Goal: Task Accomplishment & Management: Complete application form

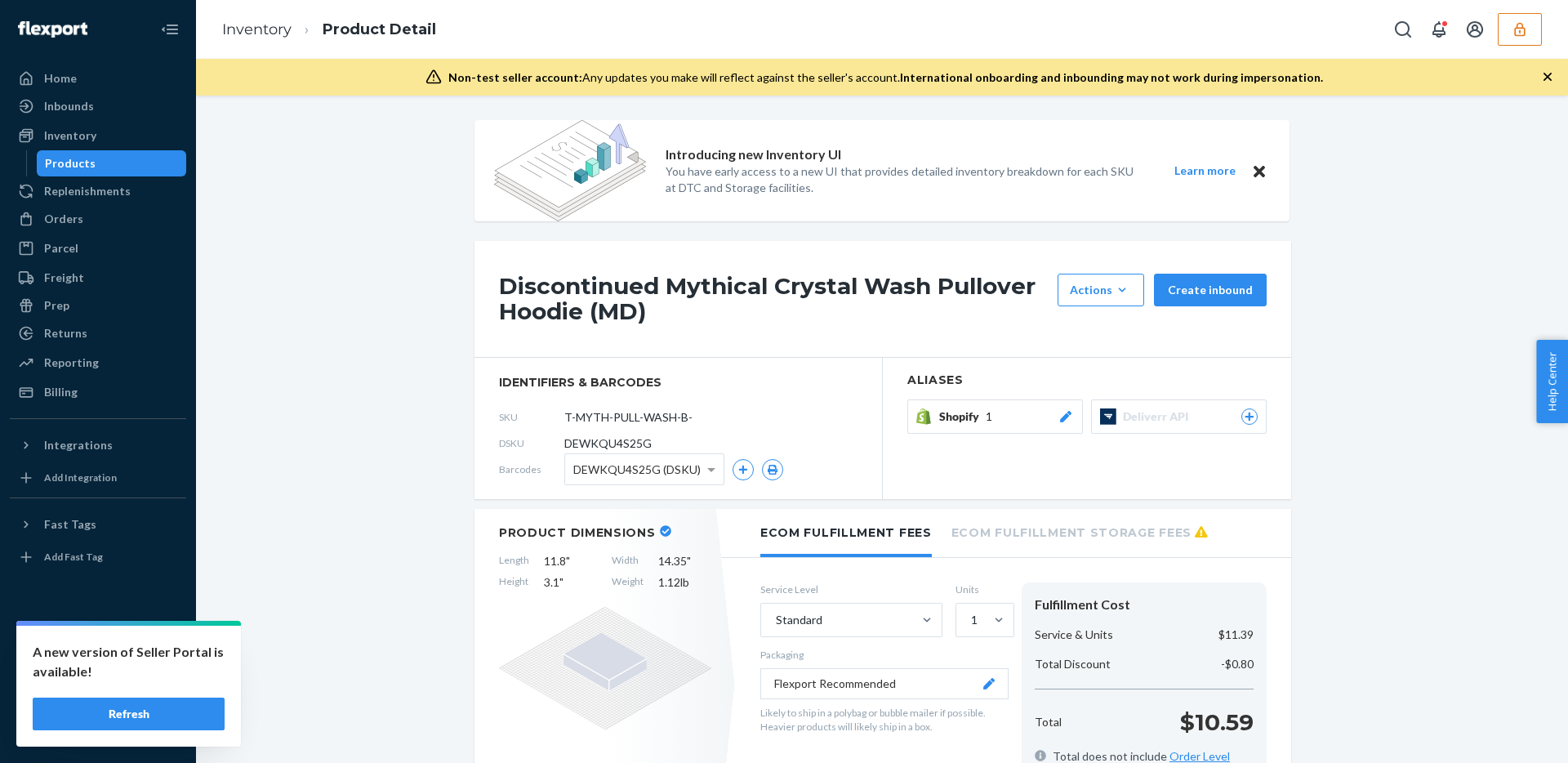
scroll to position [764, 0]
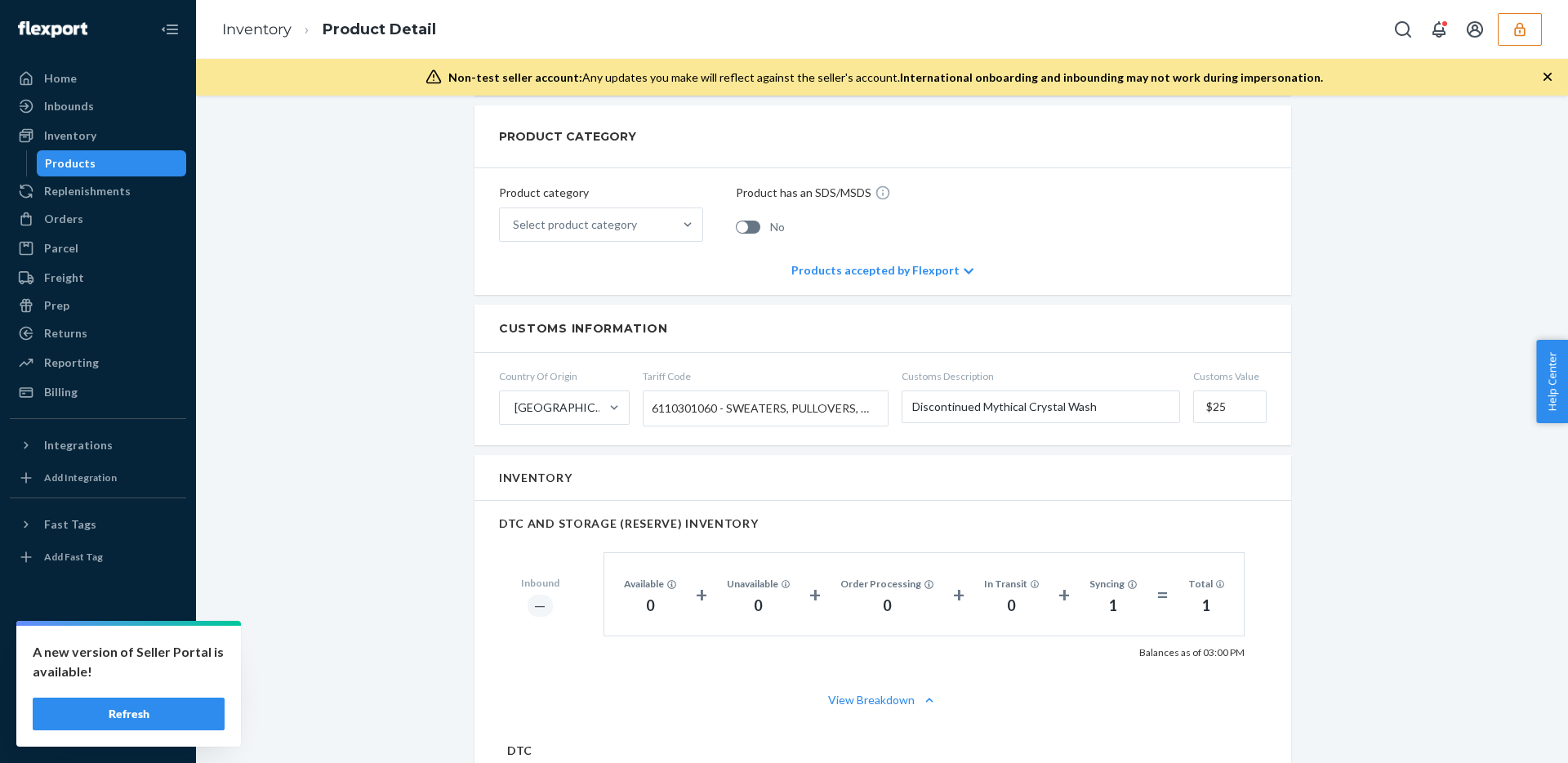
click at [103, 717] on button "Refresh" at bounding box center [128, 713] width 192 height 32
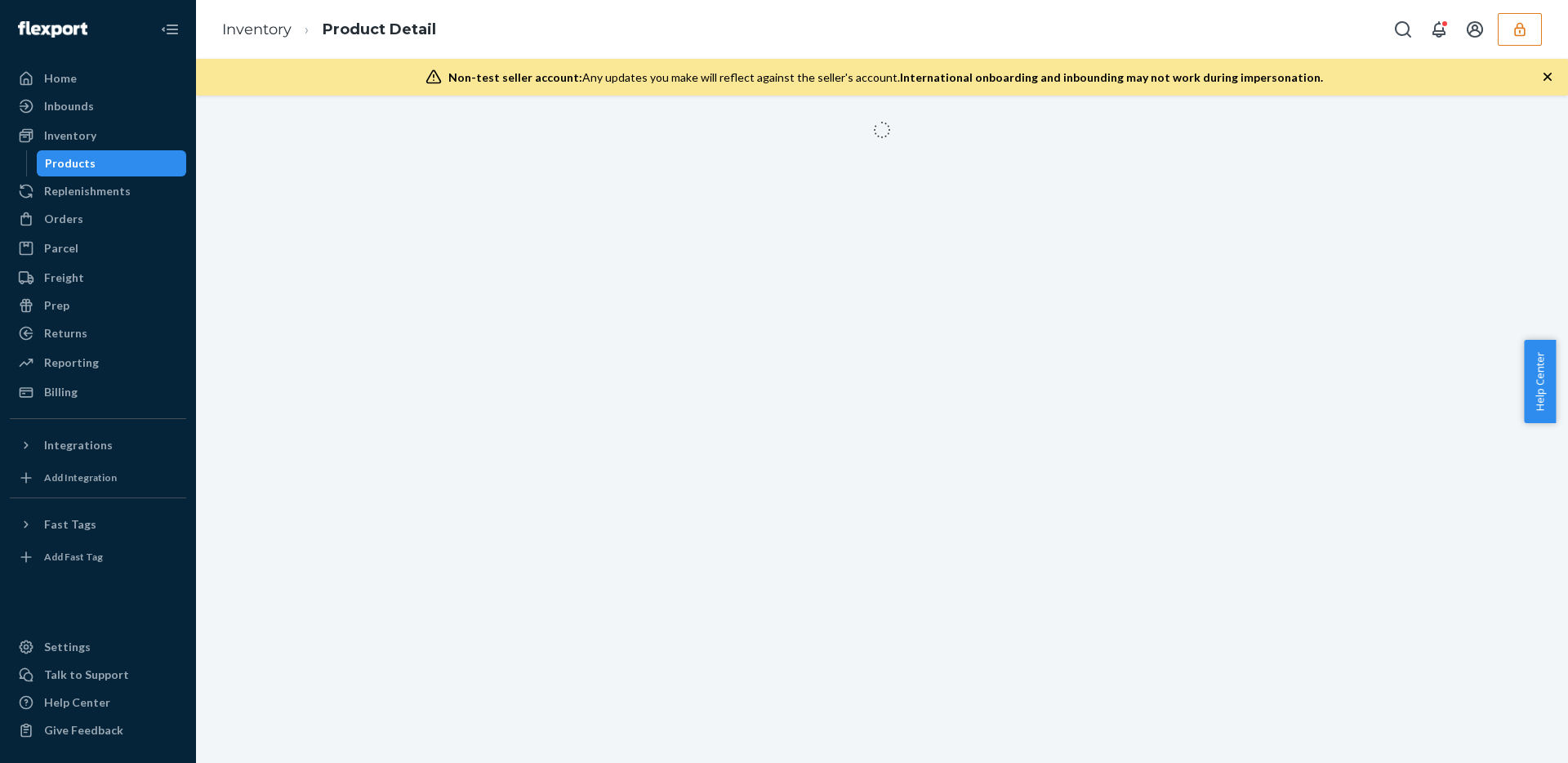
click at [1516, 27] on icon "button" at bounding box center [1519, 29] width 17 height 17
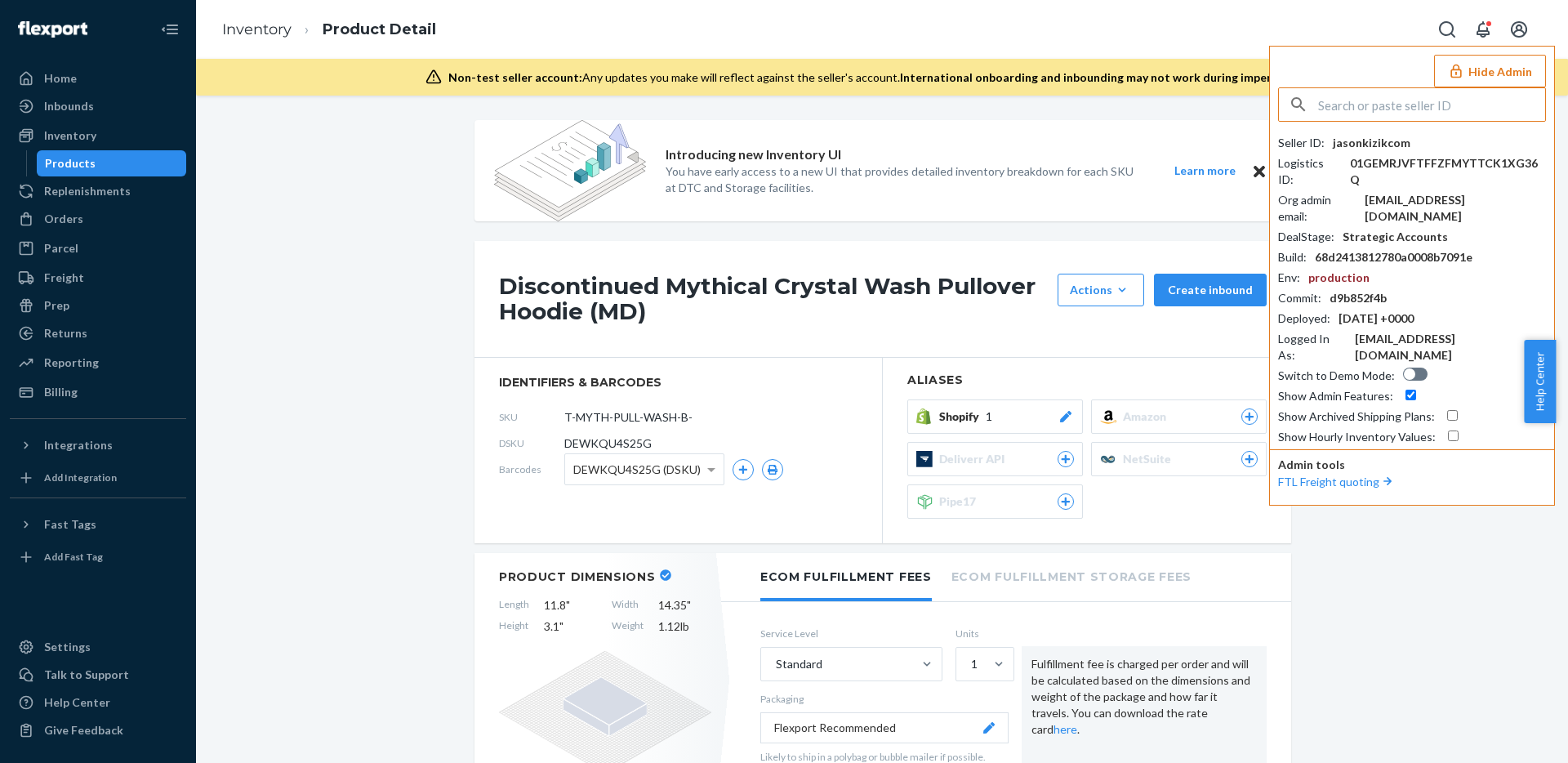
click at [1431, 102] on input "text" at bounding box center [1431, 104] width 227 height 32
click at [88, 140] on div "Inventory" at bounding box center [70, 135] width 53 height 17
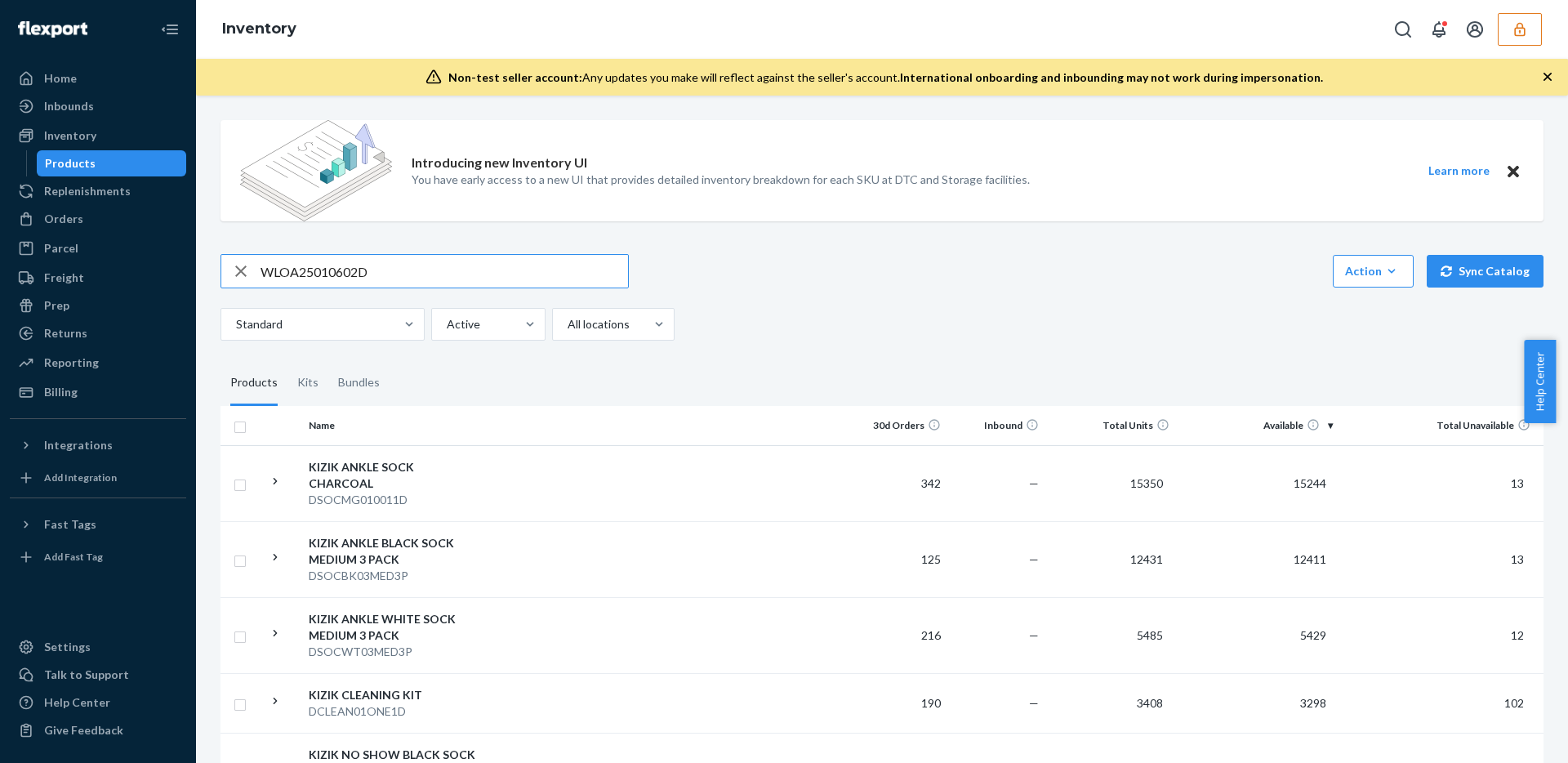
type input "WLOA25010602D"
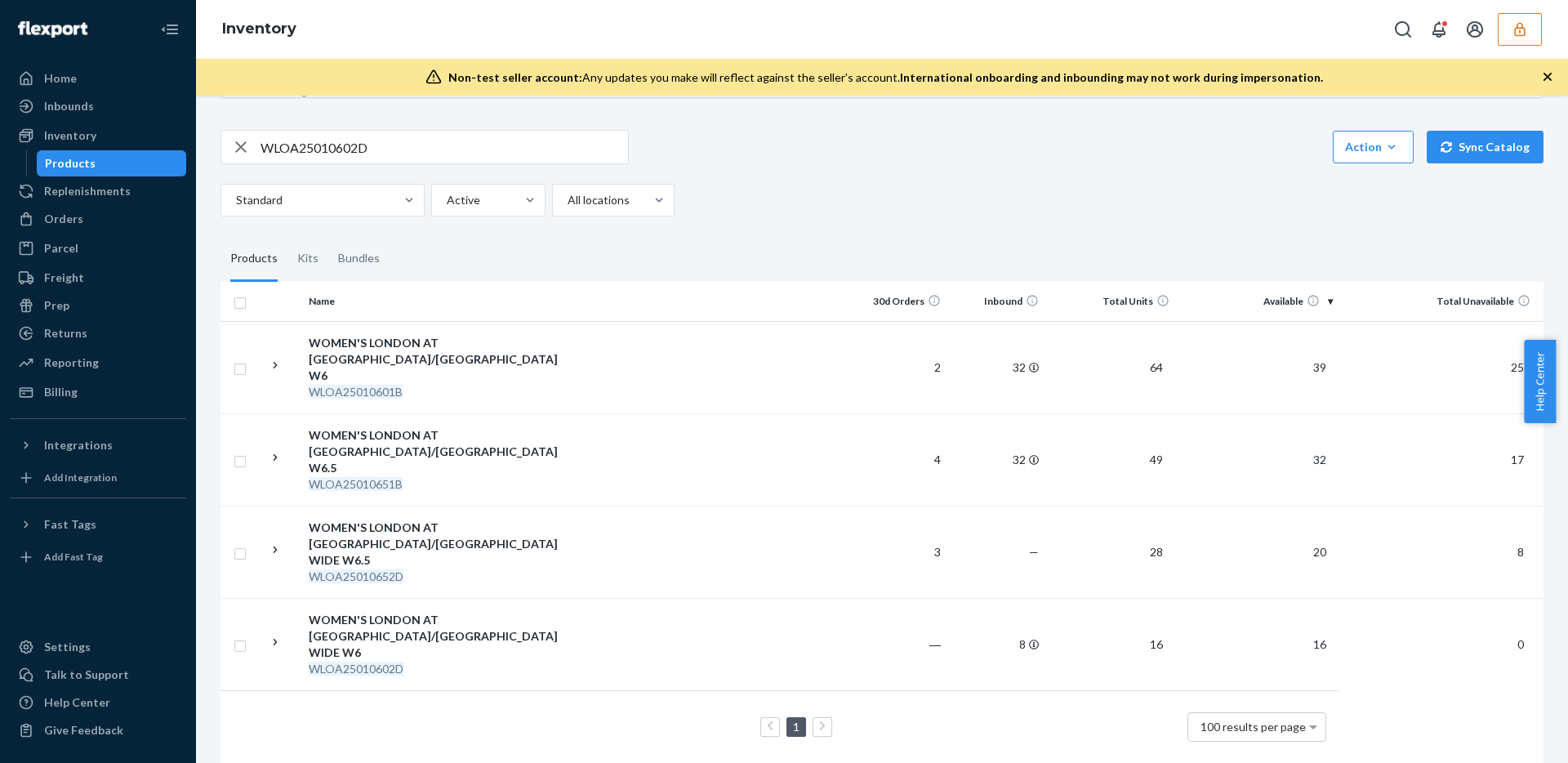
scroll to position [241, 0]
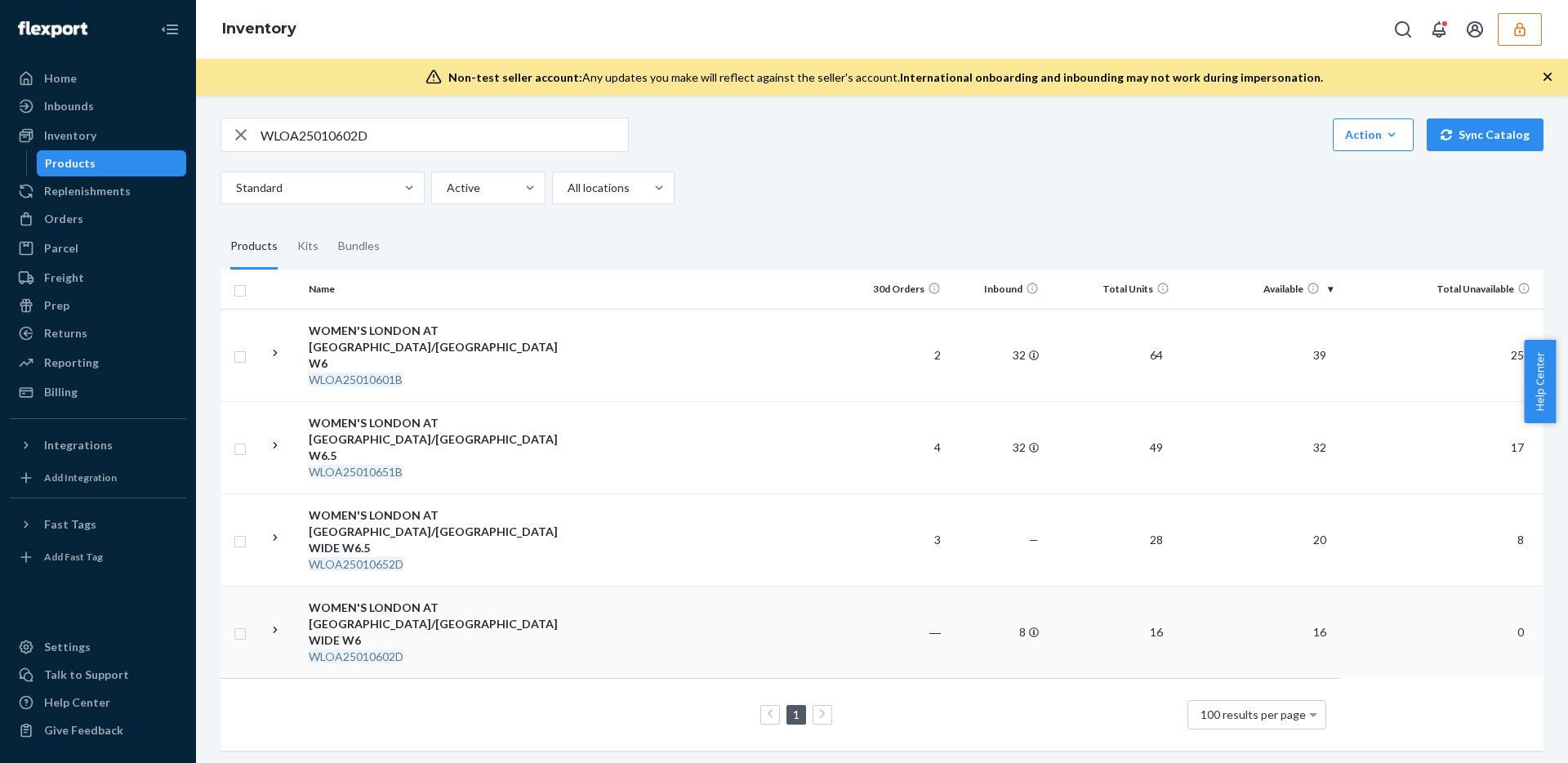
click at [779, 615] on td at bounding box center [668, 632] width 363 height 93
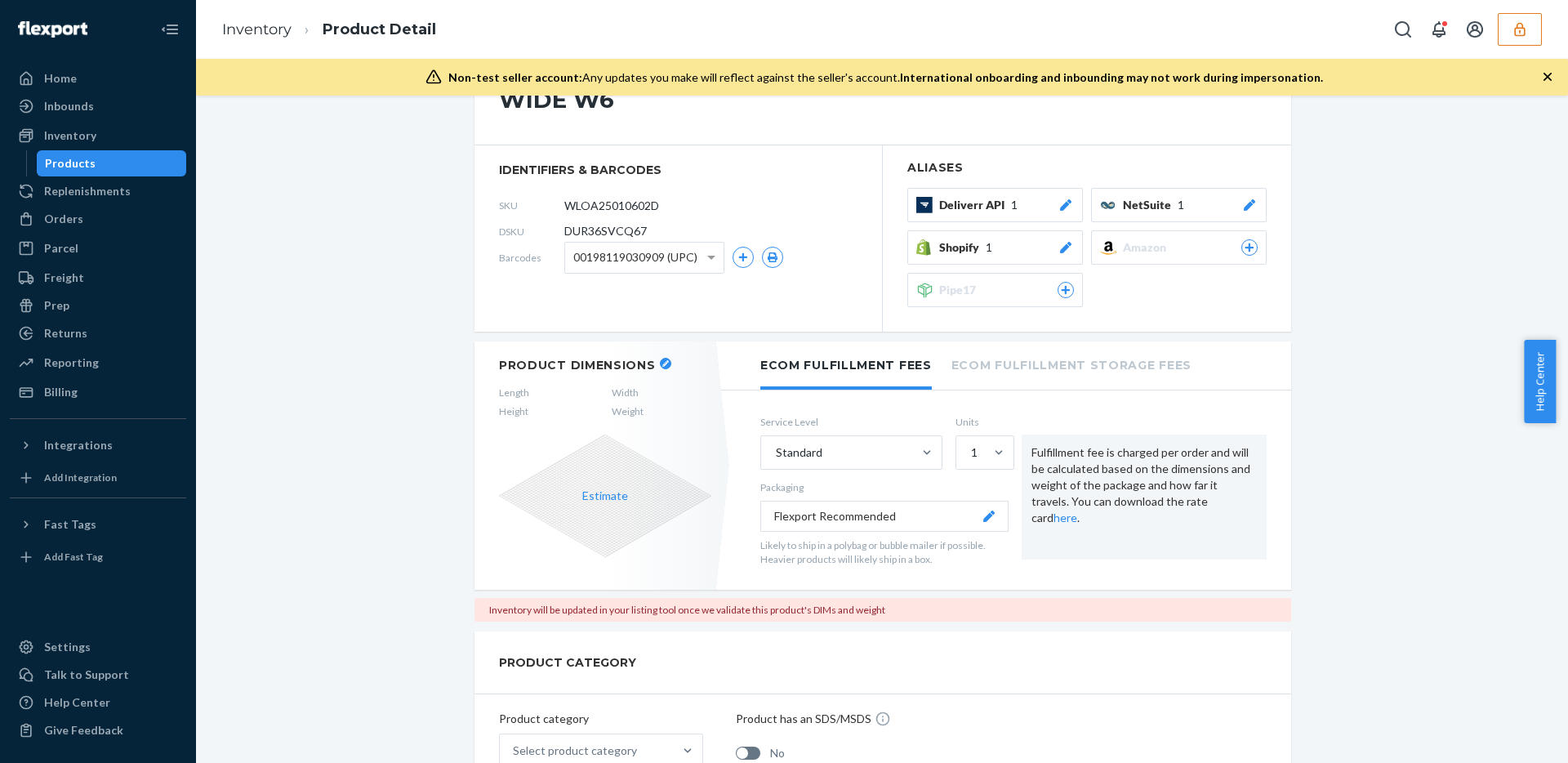
scroll to position [300, 0]
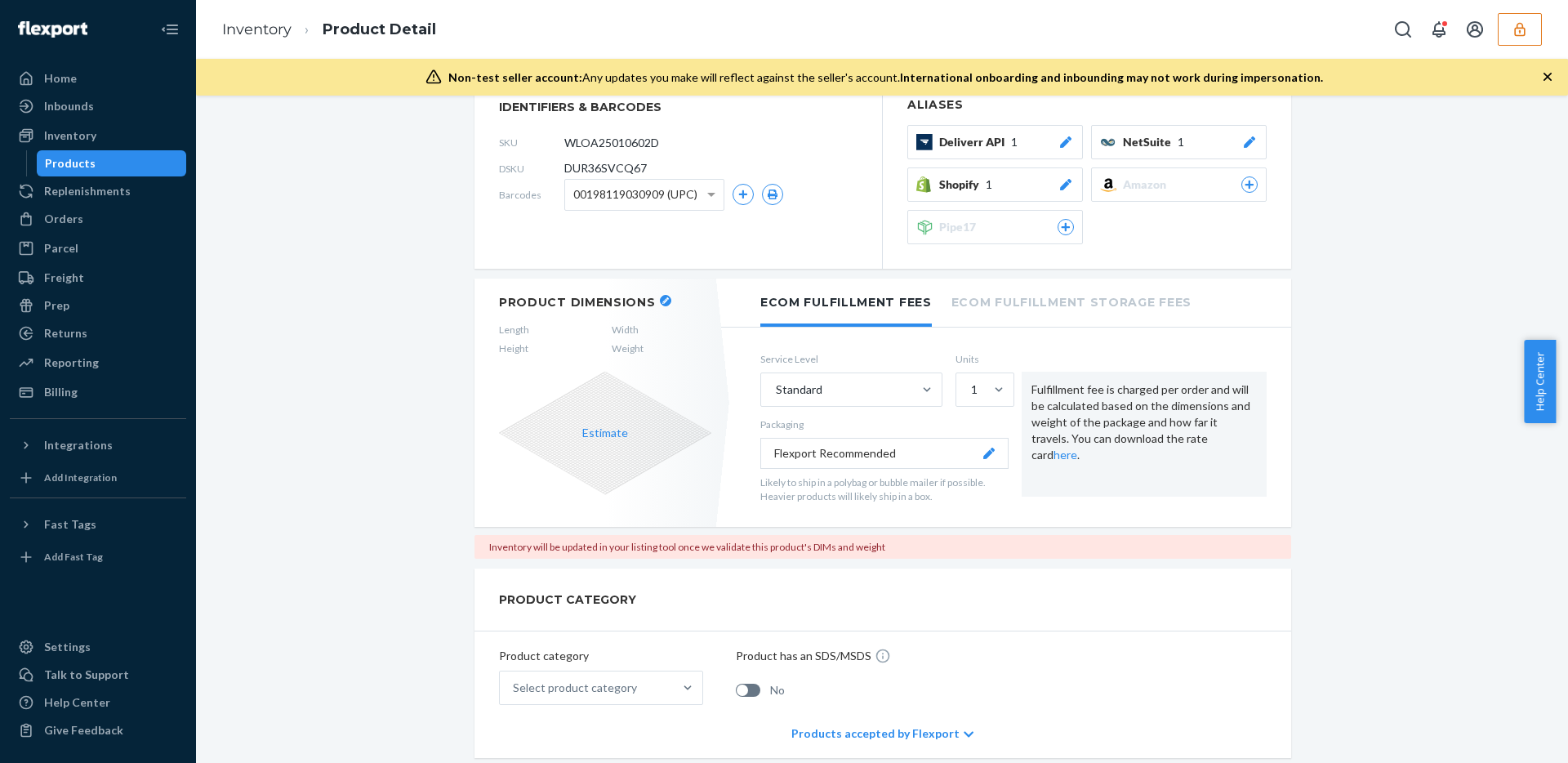
click at [660, 295] on button "button" at bounding box center [666, 301] width 12 height 12
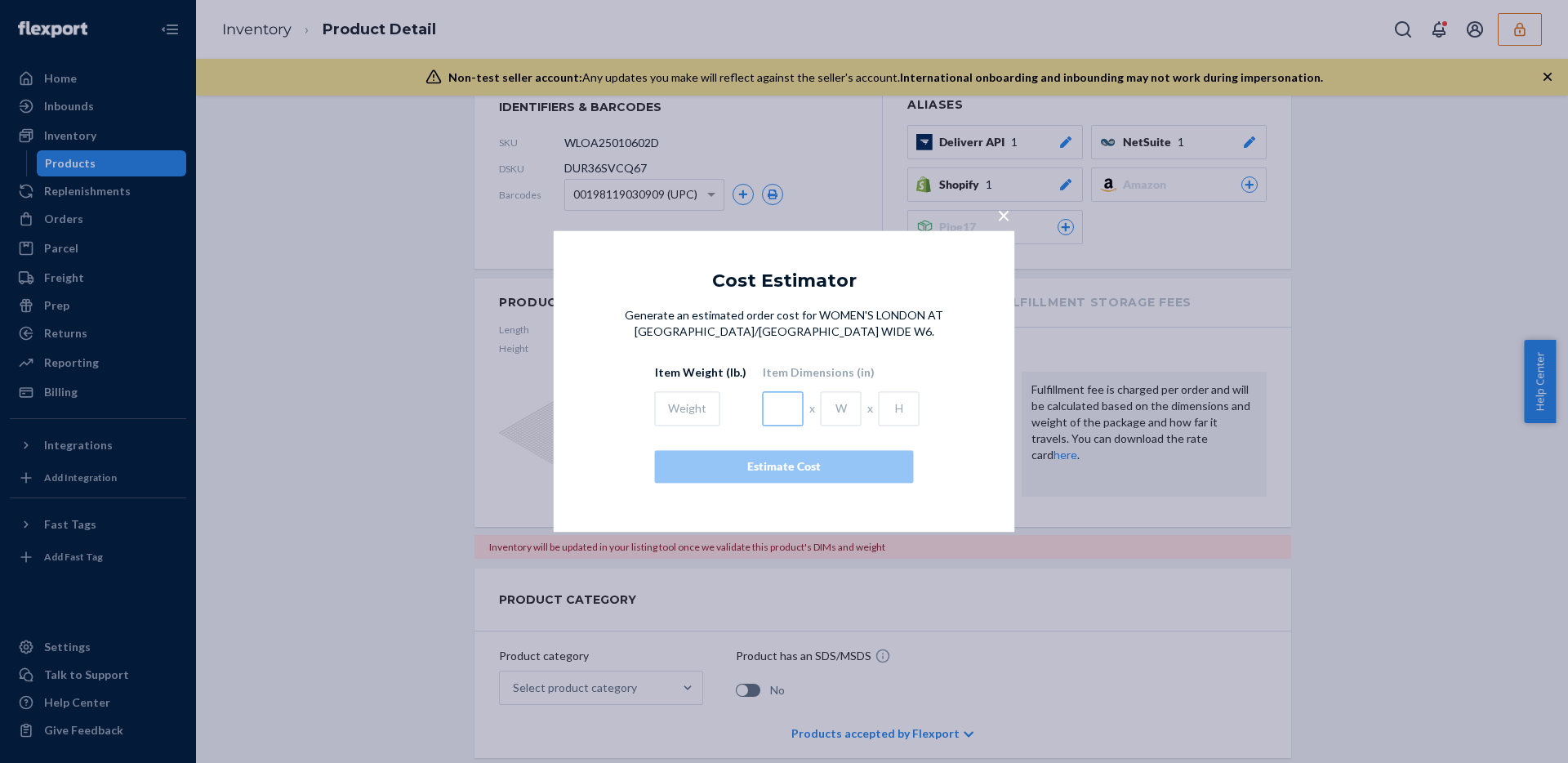
click at [770, 403] on input "text" at bounding box center [783, 409] width 41 height 34
type input "v"
type input "13"
type input "8.5"
type input "4.7"
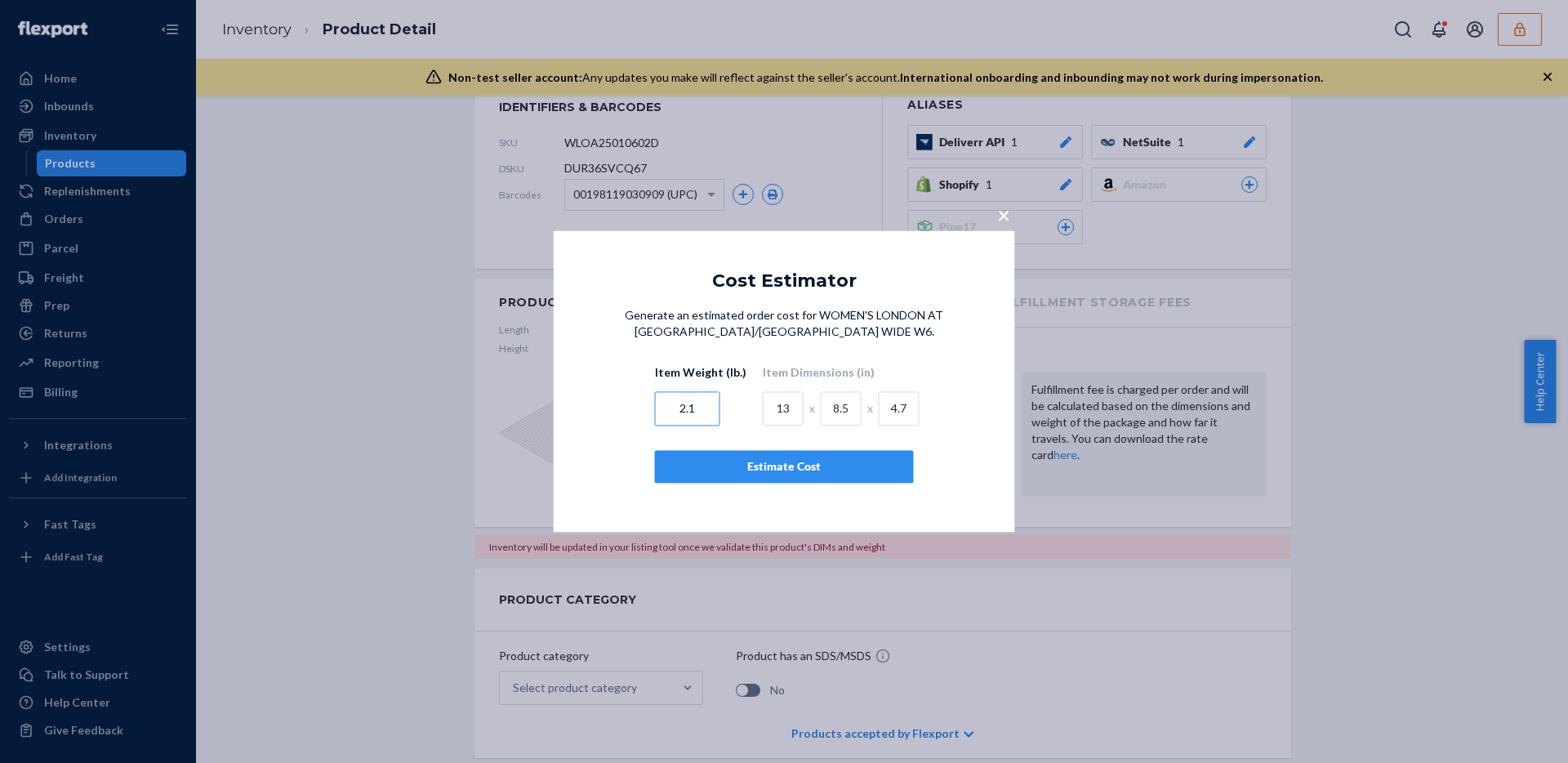
type input "2.1"
click at [849, 480] on button "Estimate Cost" at bounding box center [784, 467] width 259 height 32
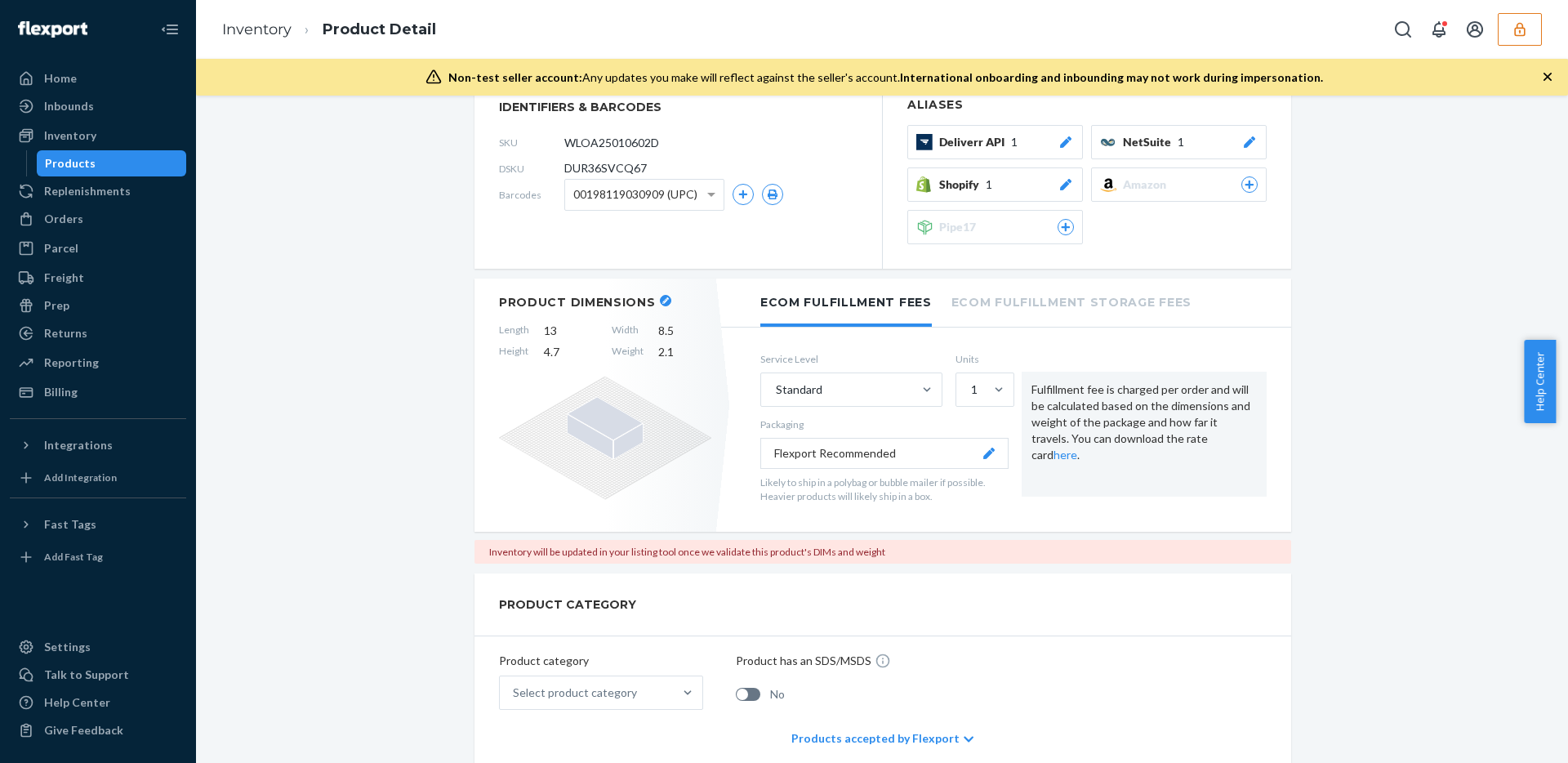
click at [609, 160] on span "DUR36SVCQ67" at bounding box center [605, 168] width 82 height 17
copy span "DUR36SVCQ67"
click at [119, 213] on div "Orders" at bounding box center [98, 218] width 173 height 22
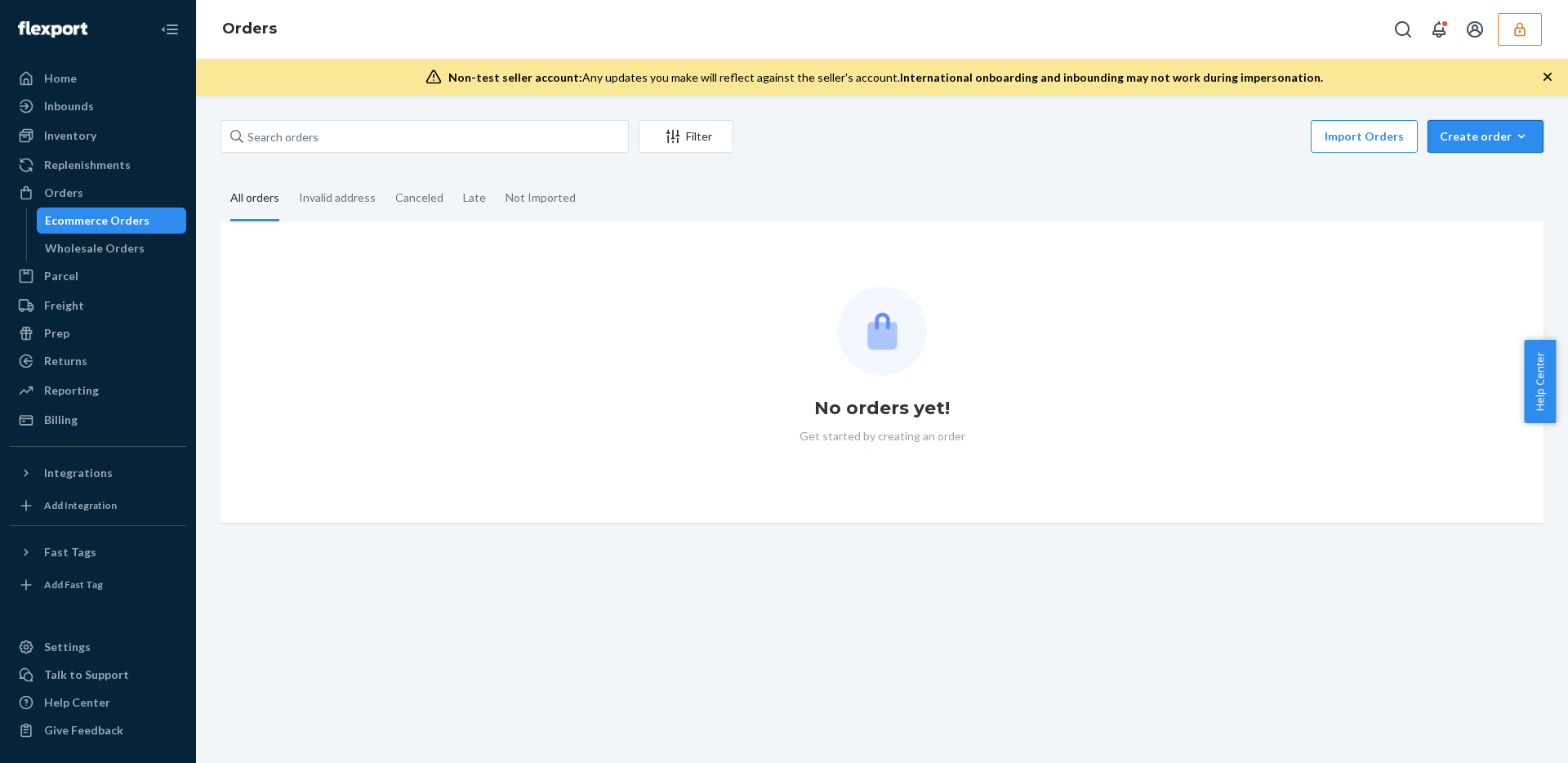
click at [1441, 143] on div "Create order" at bounding box center [1486, 136] width 92 height 17
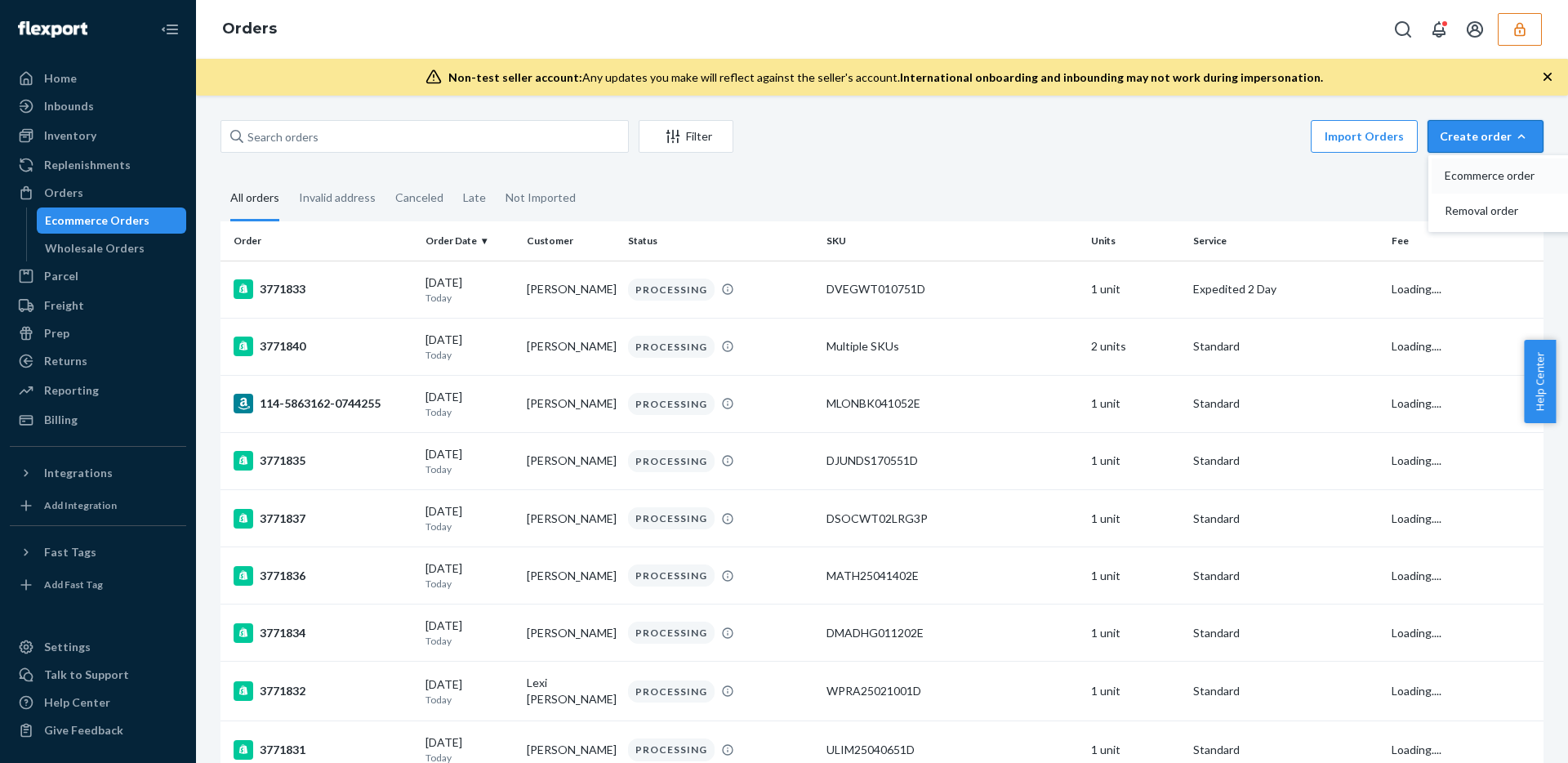
click at [1446, 177] on span "Ecommerce order" at bounding box center [1496, 176] width 102 height 12
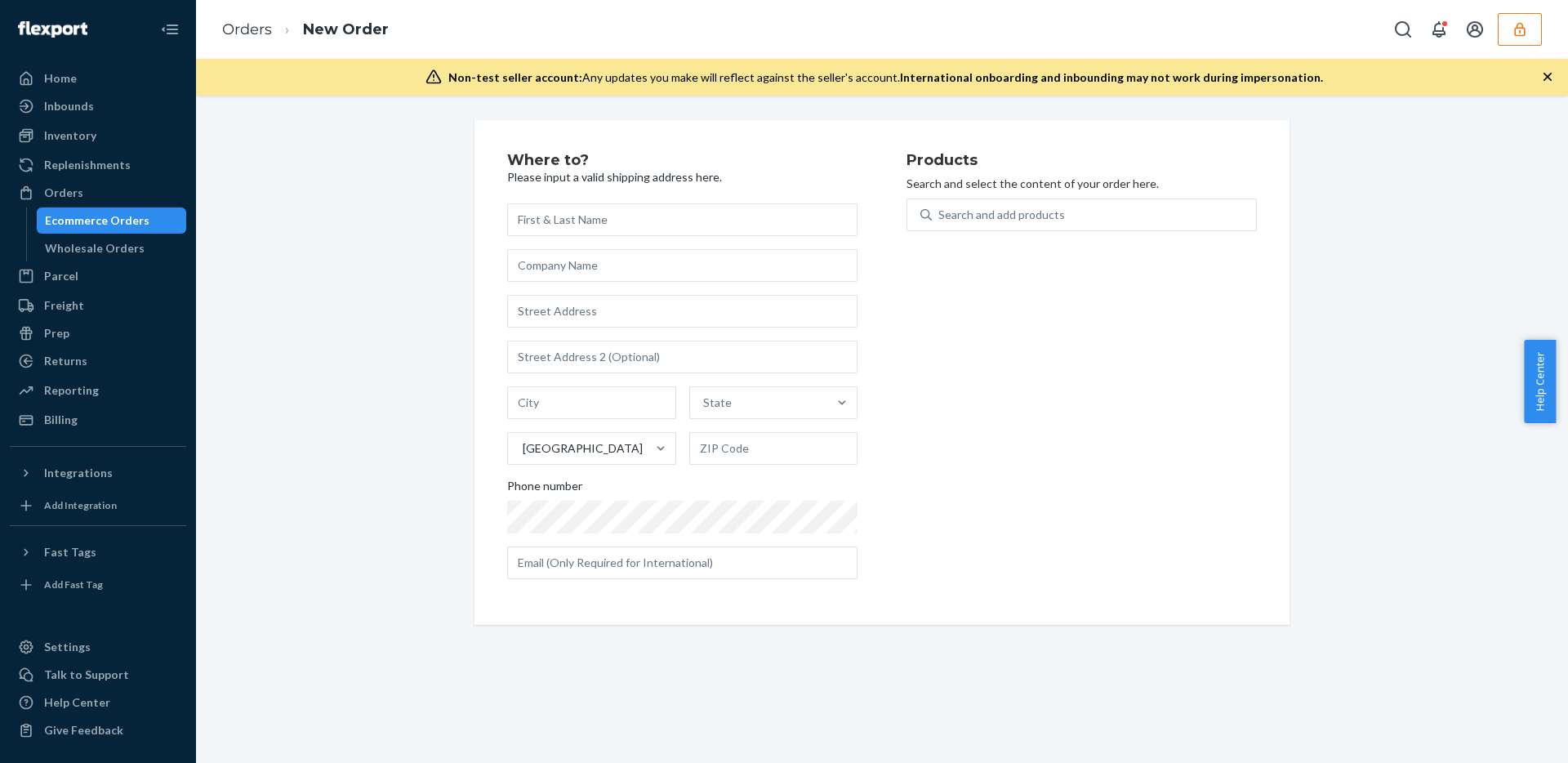
click at [680, 233] on input "text" at bounding box center [681, 219] width 351 height 32
type input "Matt Johnson"
type input "5"
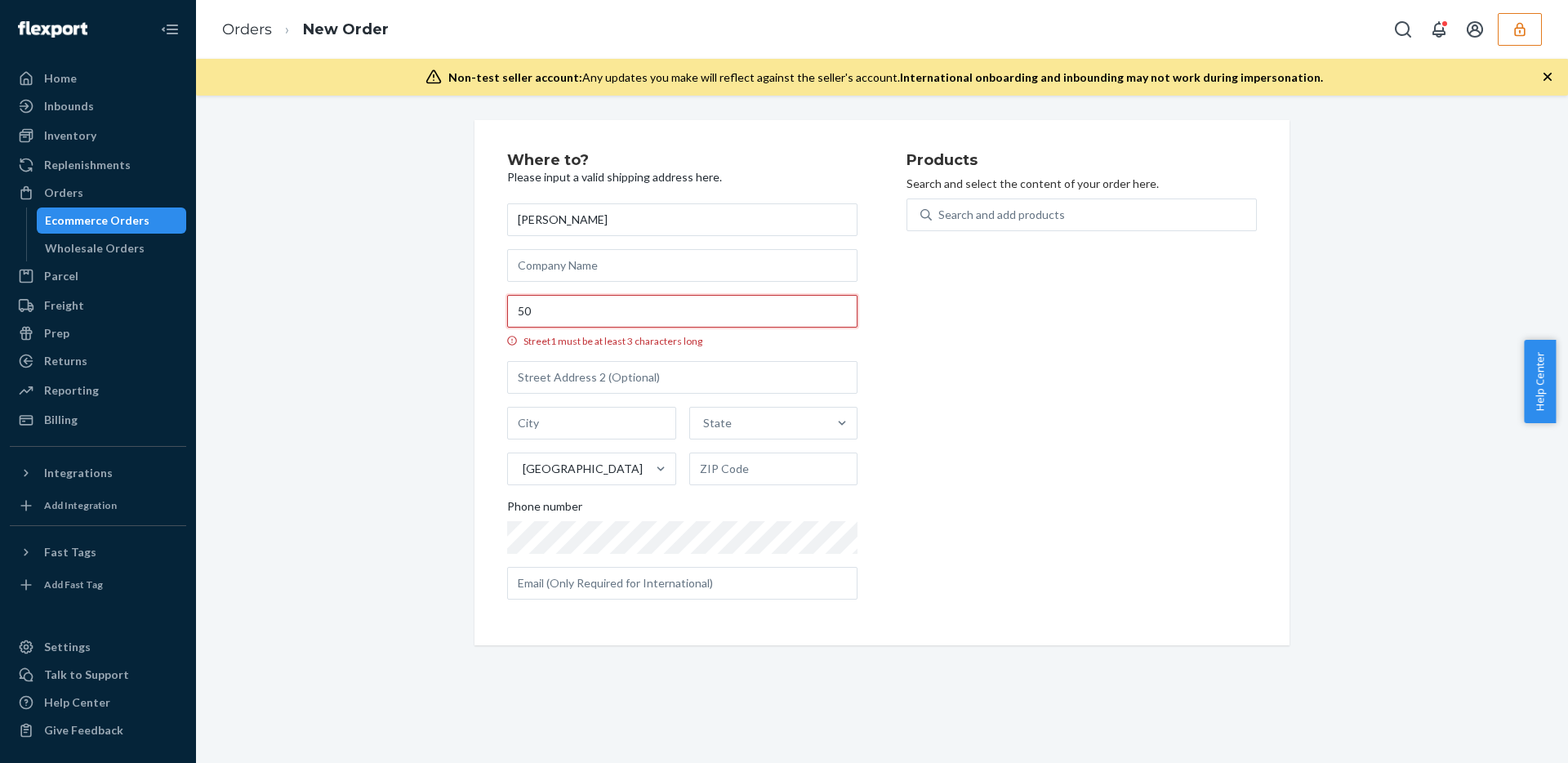
type input "5"
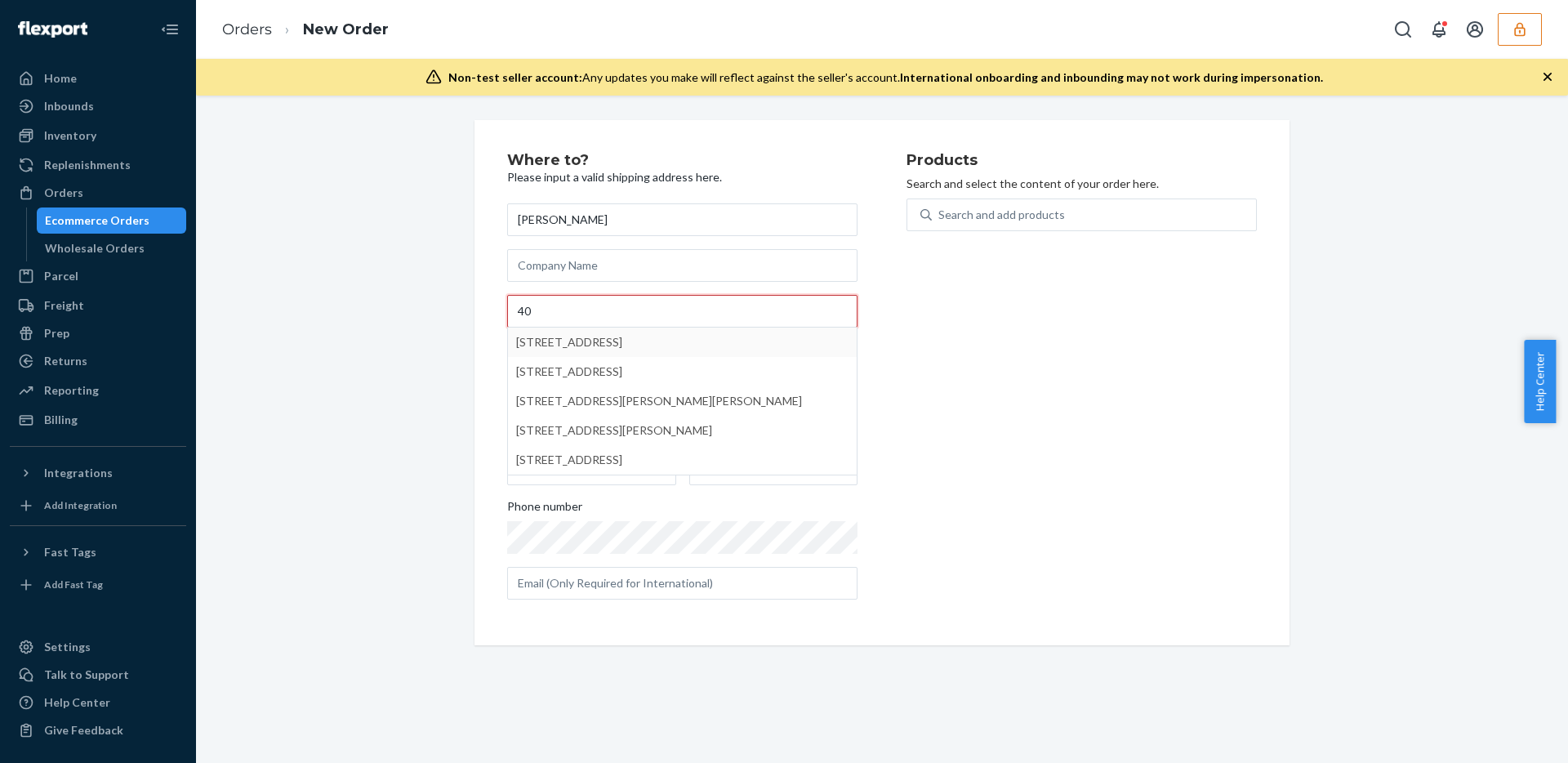
type input "403 Wisteria Ave"
type input "Louisville"
type input "Kentucky"
type input "40222"
type input "jmj161@gmail.com"
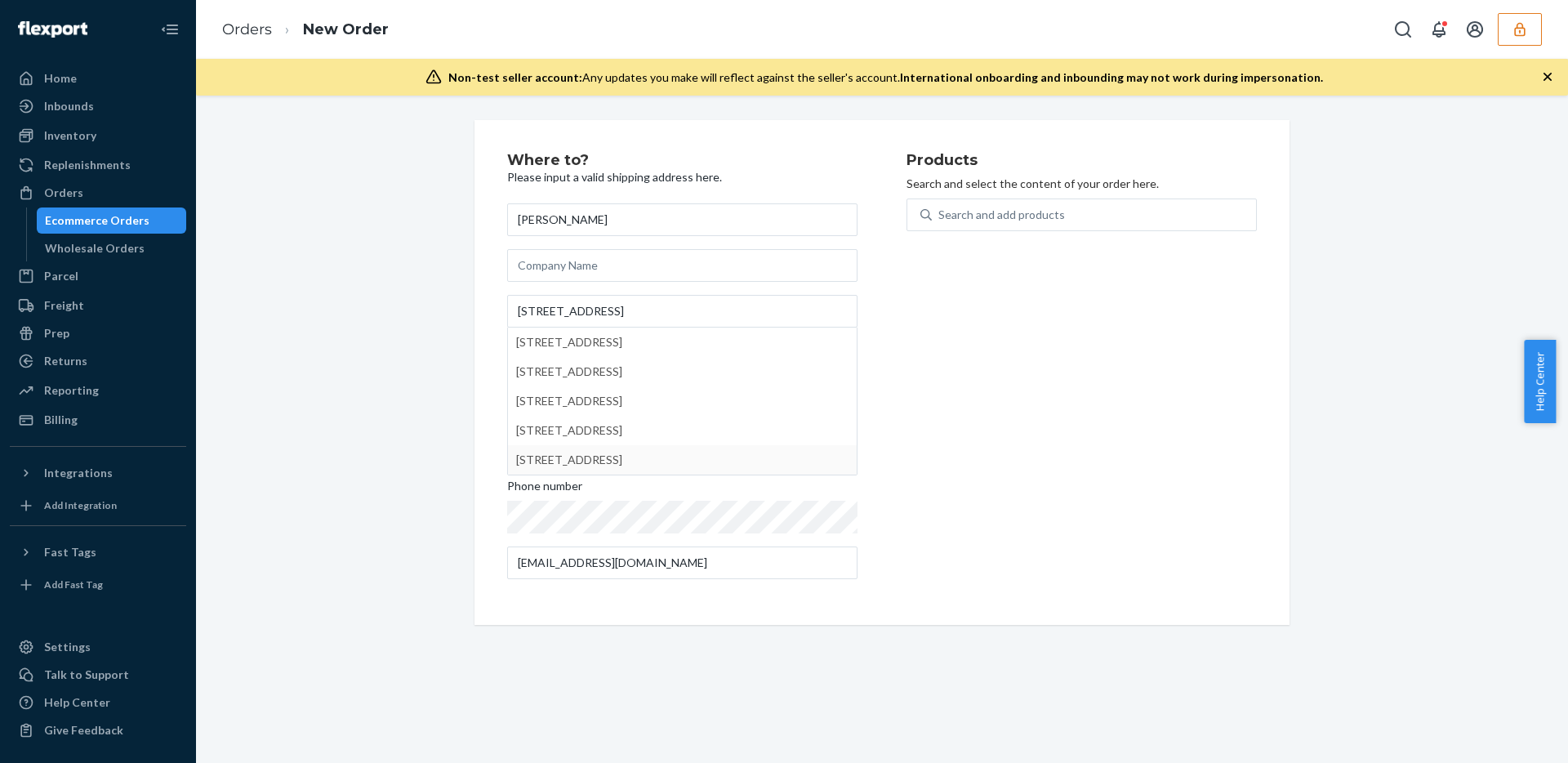
click at [1043, 452] on div "Products Search and select the content of your order here. Search and add produ…" at bounding box center [1082, 372] width 351 height 440
click at [1022, 198] on div "Search and add products" at bounding box center [1082, 214] width 351 height 32
click at [940, 207] on input "0 results available. Use Up and Down to choose options, press Enter to select t…" at bounding box center [939, 215] width 2 height 17
paste input "DUR36SVCQ67"
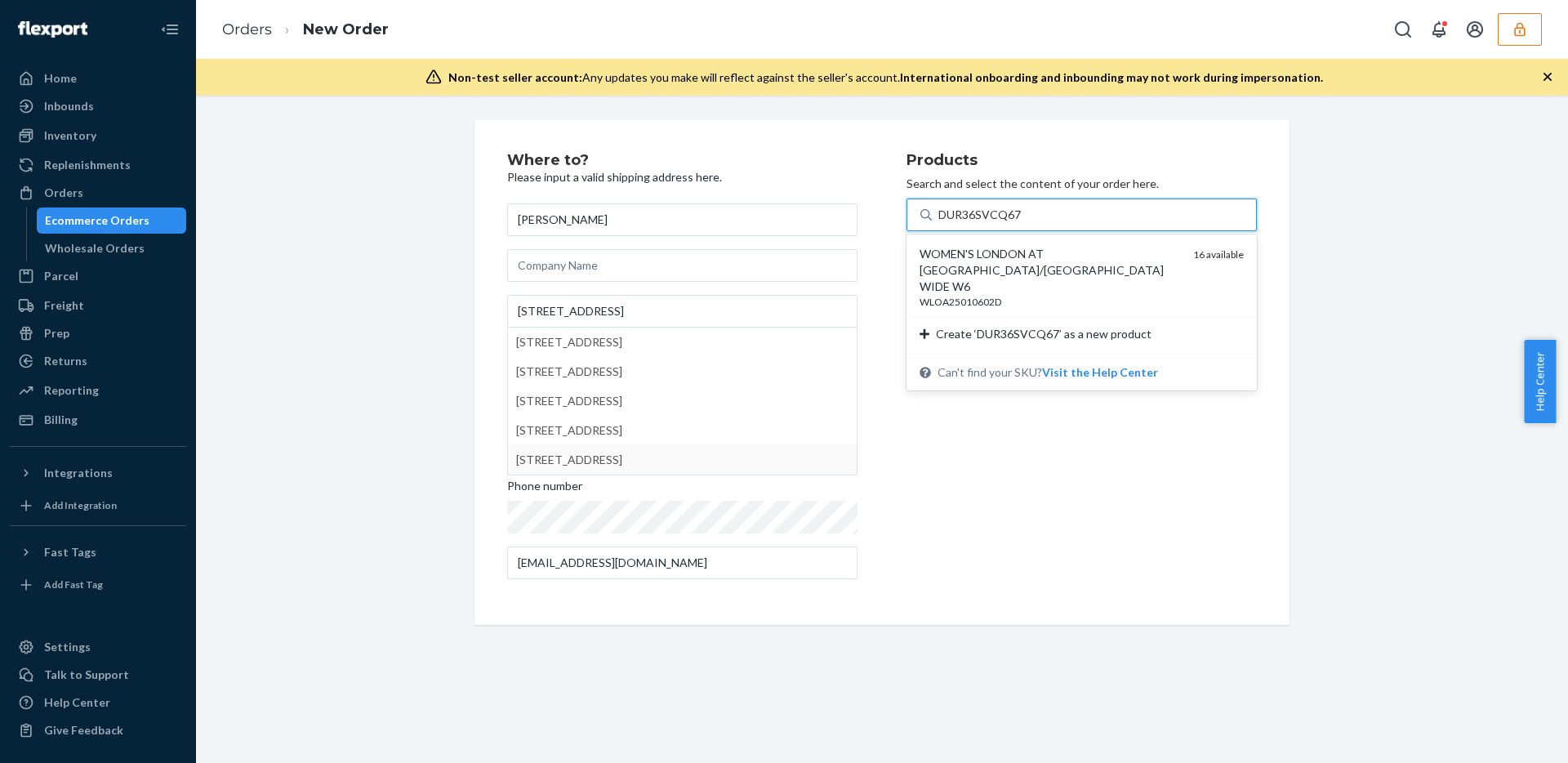
type input "DUR36SVCQ67"
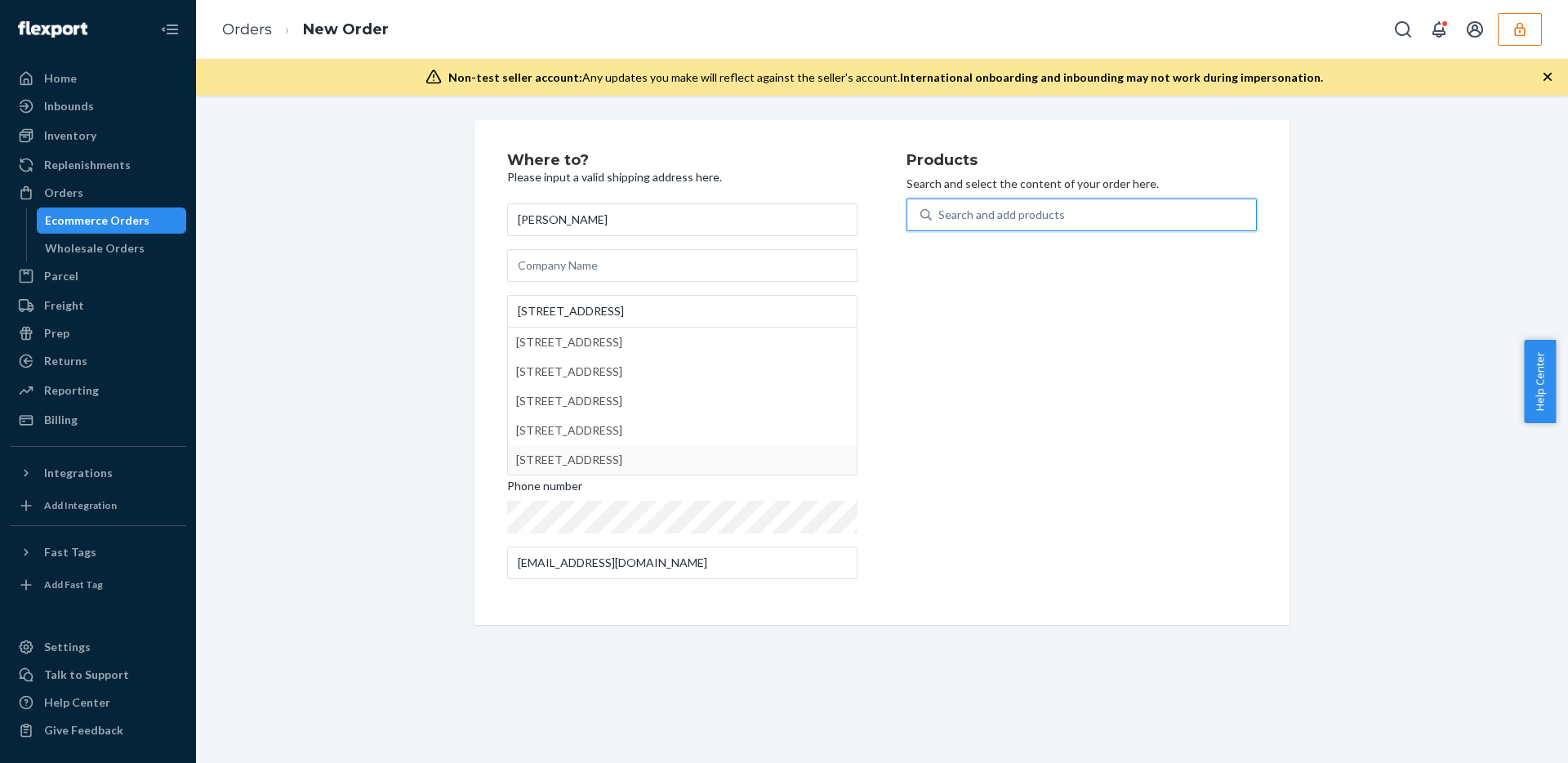
click at [1115, 209] on div "Search and add products" at bounding box center [1093, 215] width 324 height 29
click at [940, 209] on input "0 results available. Select is focused ,type to refine list, press Down to open…" at bounding box center [939, 215] width 2 height 17
paste input "DUR36SVCQ67"
type input "DUR36SVCQ67"
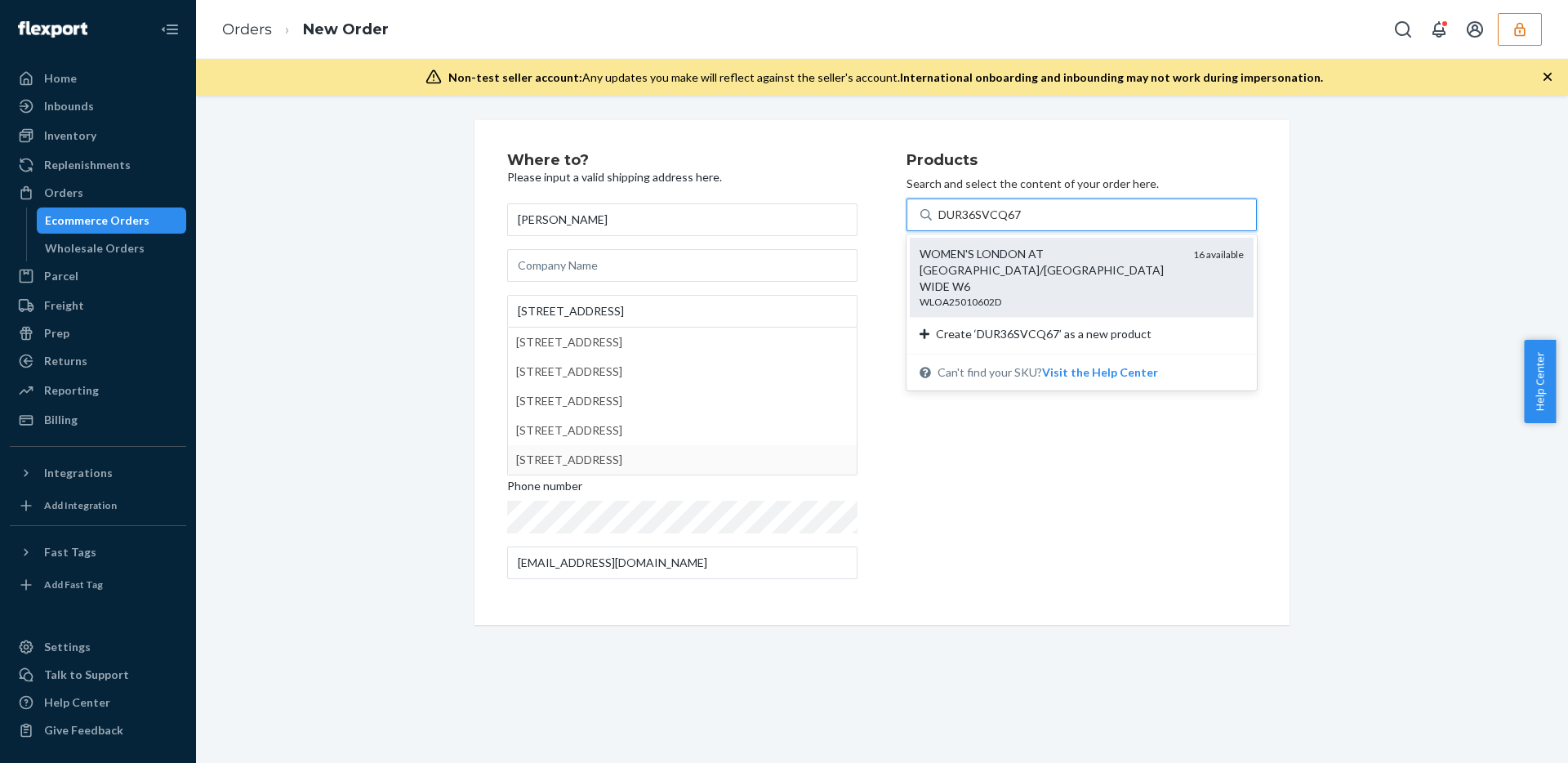
click at [991, 254] on div "WOMEN'S LONDON AT [GEOGRAPHIC_DATA]/[GEOGRAPHIC_DATA] WIDE W6" at bounding box center [1050, 271] width 261 height 49
click at [991, 223] on input "DUR36SVCQ67" at bounding box center [979, 215] width 83 height 17
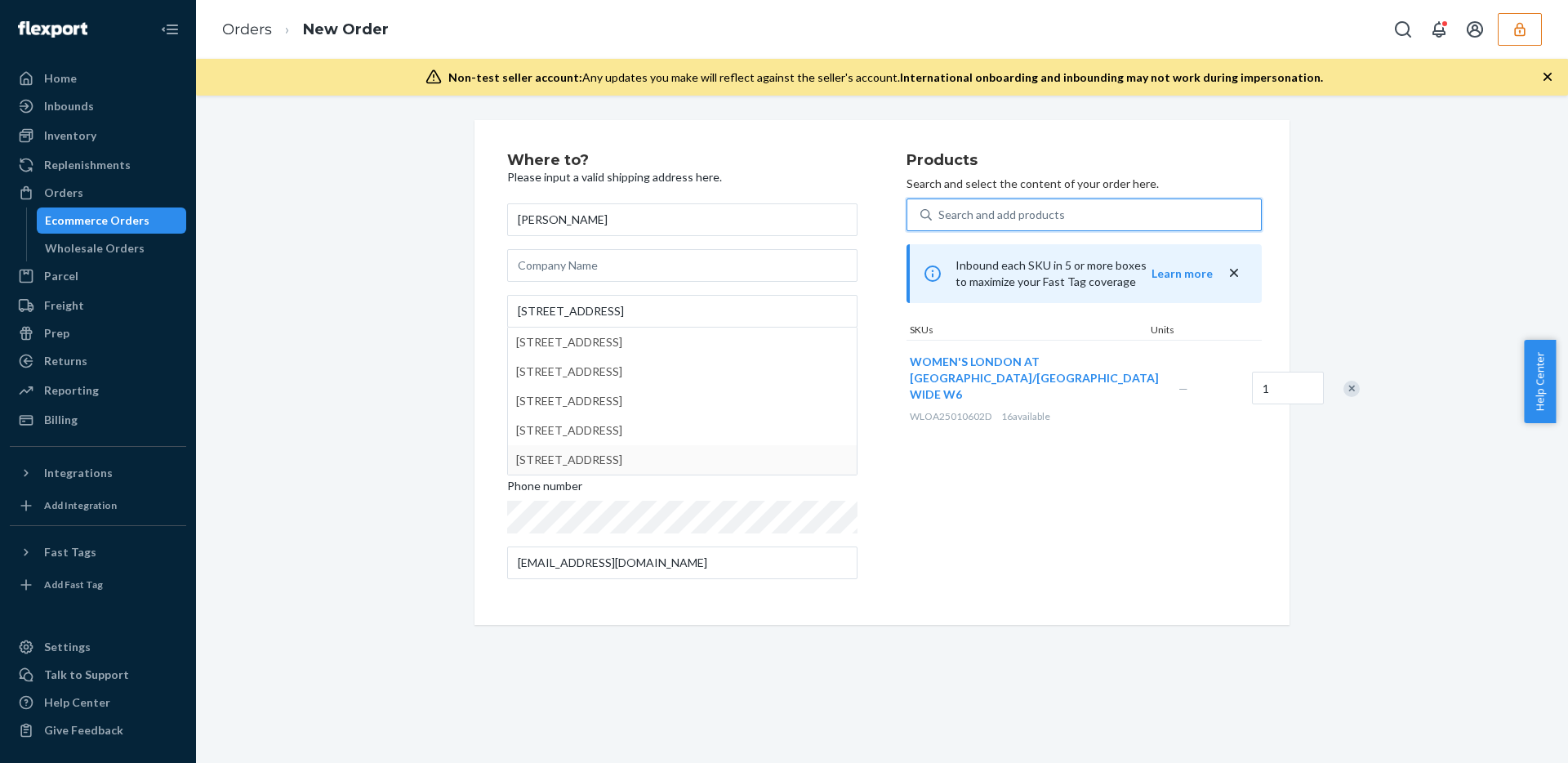
click at [1238, 535] on div "Products Search and select the content of your order here. 0 results available.…" at bounding box center [1085, 372] width 355 height 440
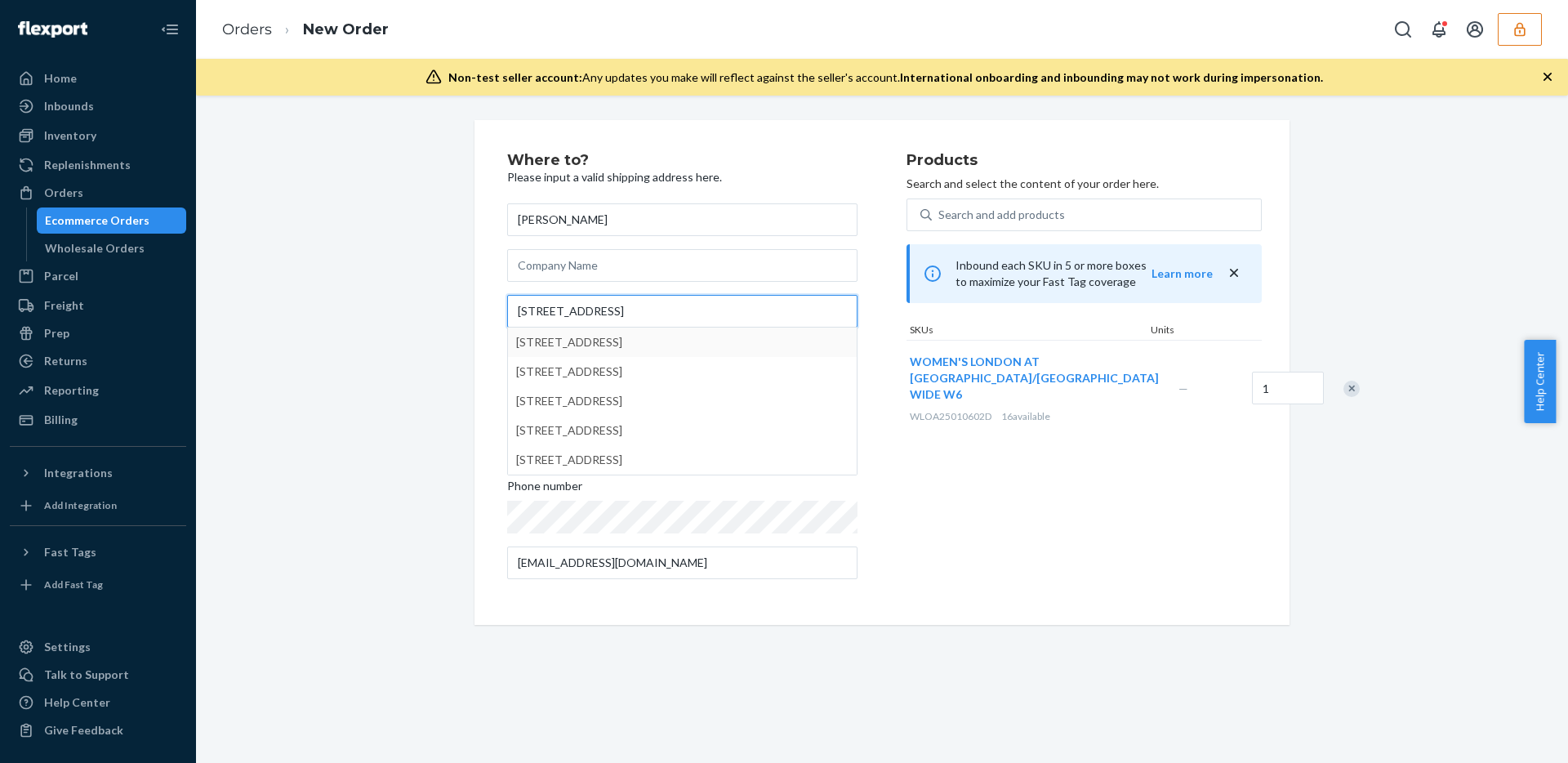
click at [677, 311] on input "403 Wisteria Ave" at bounding box center [681, 311] width 351 height 32
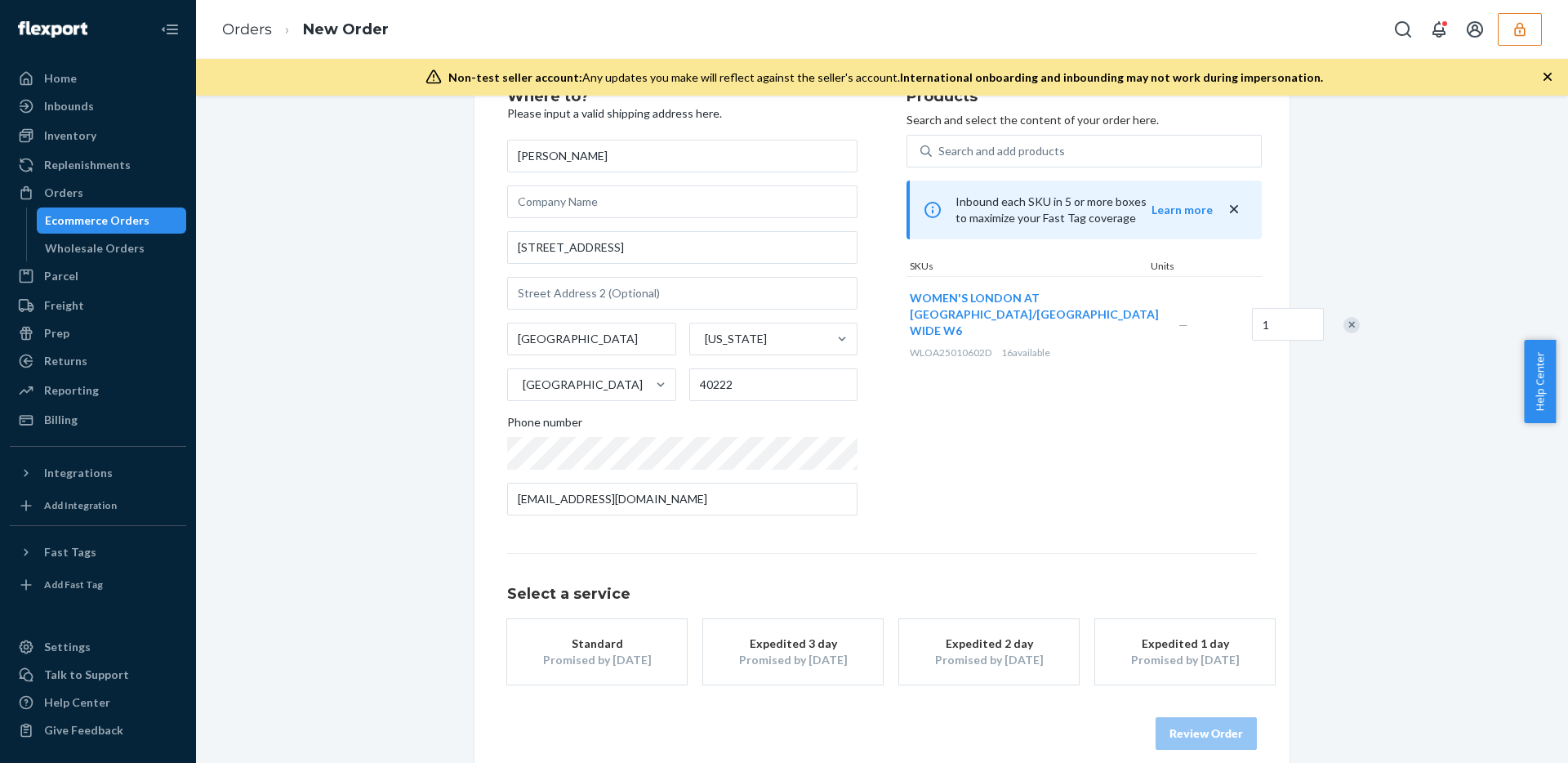
scroll to position [61, 0]
click at [1153, 644] on div "Expedited 1 day" at bounding box center [1185, 647] width 131 height 17
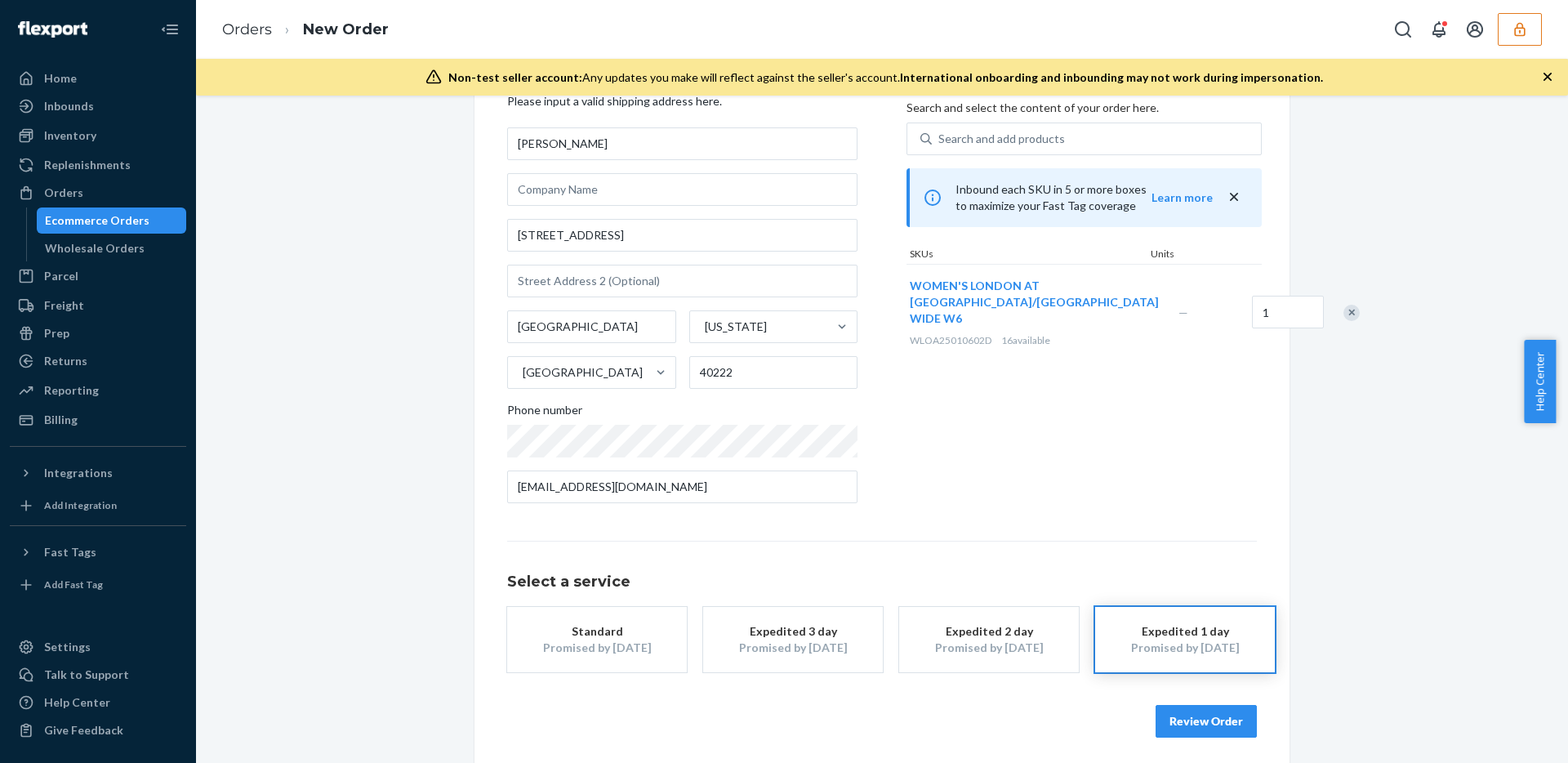
scroll to position [83, 0]
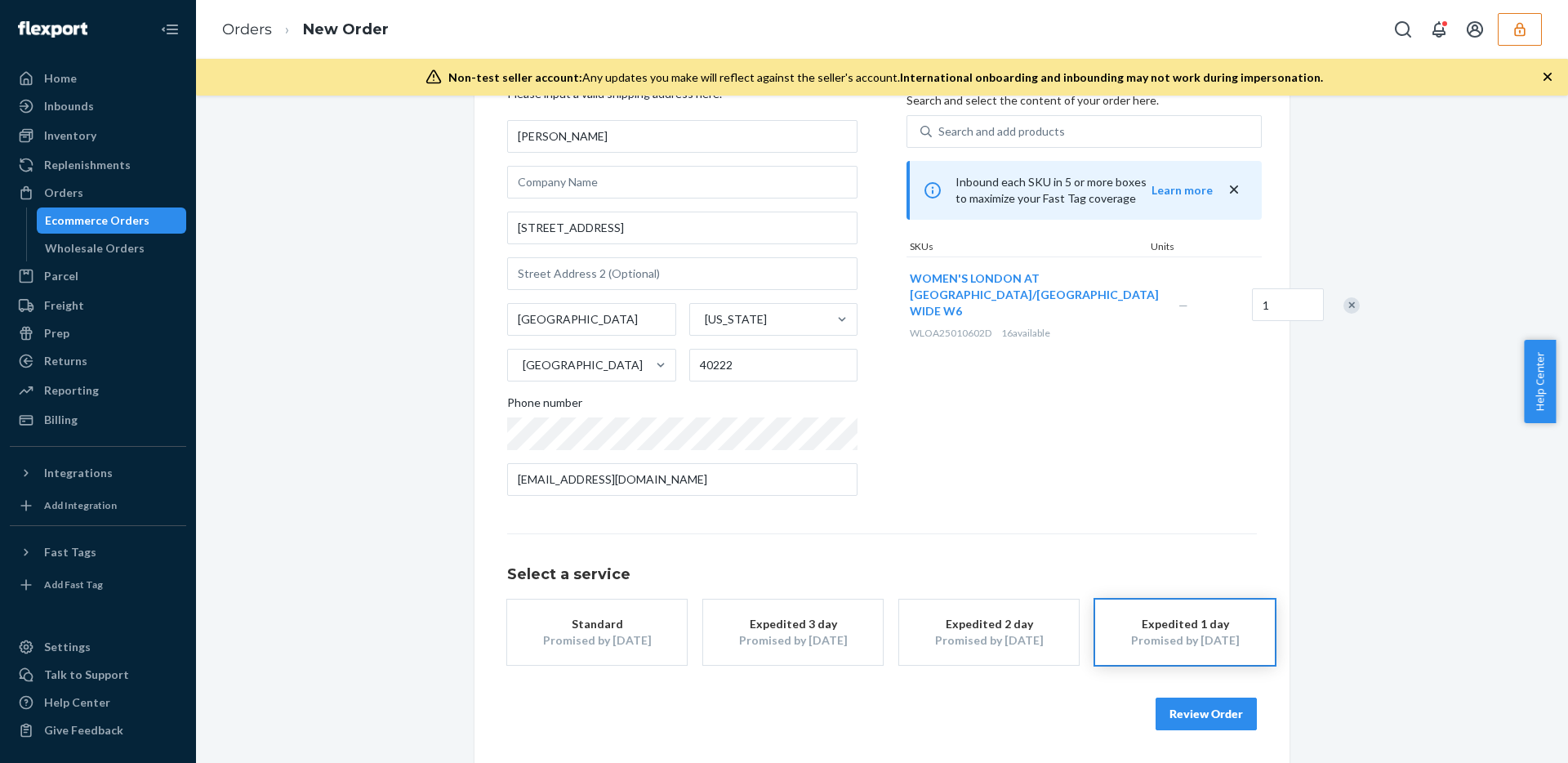
click at [1037, 617] on div "Expedited 2 day" at bounding box center [989, 624] width 131 height 17
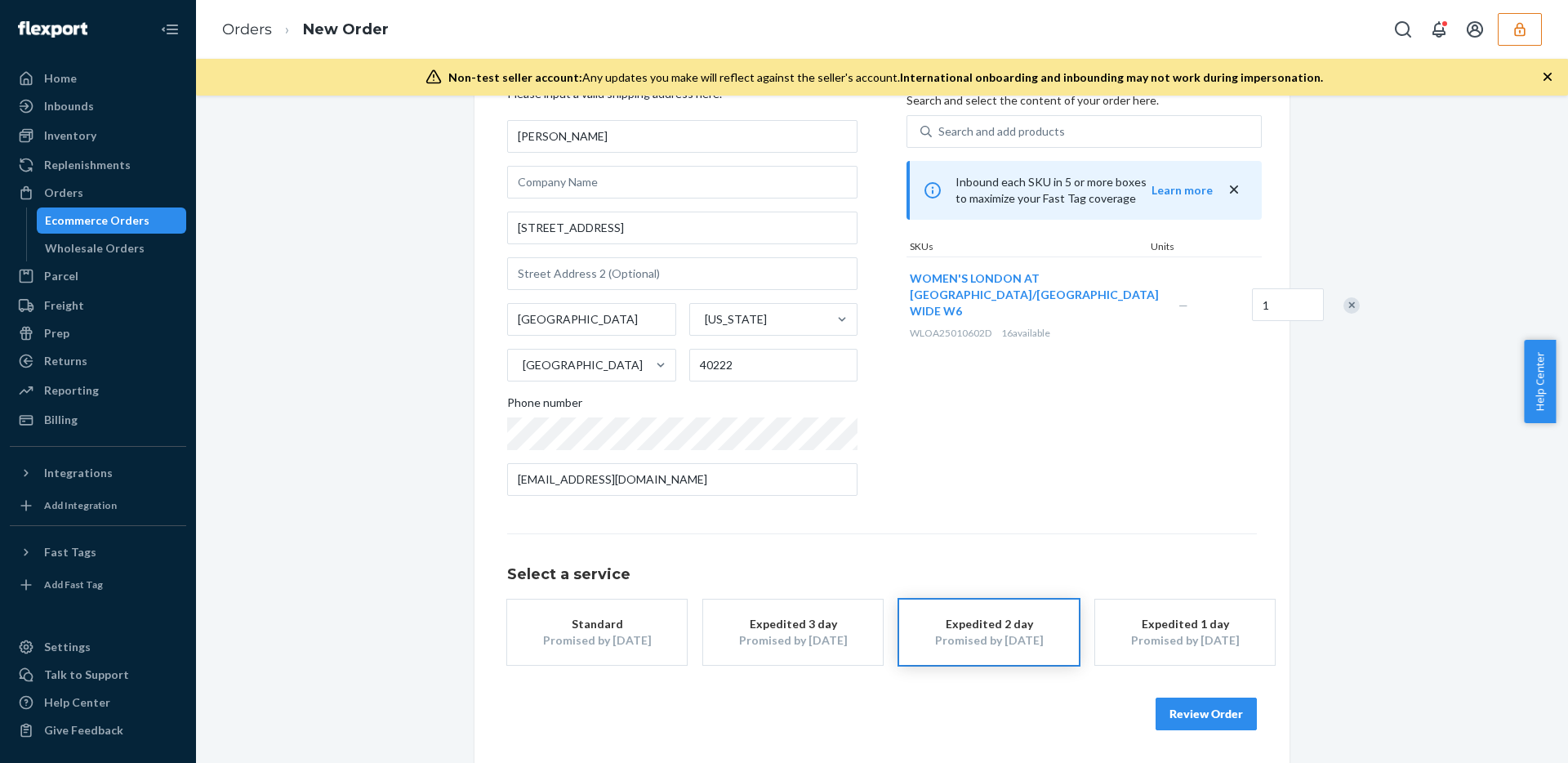
click at [842, 627] on div "Expedited 3 day" at bounding box center [793, 624] width 131 height 17
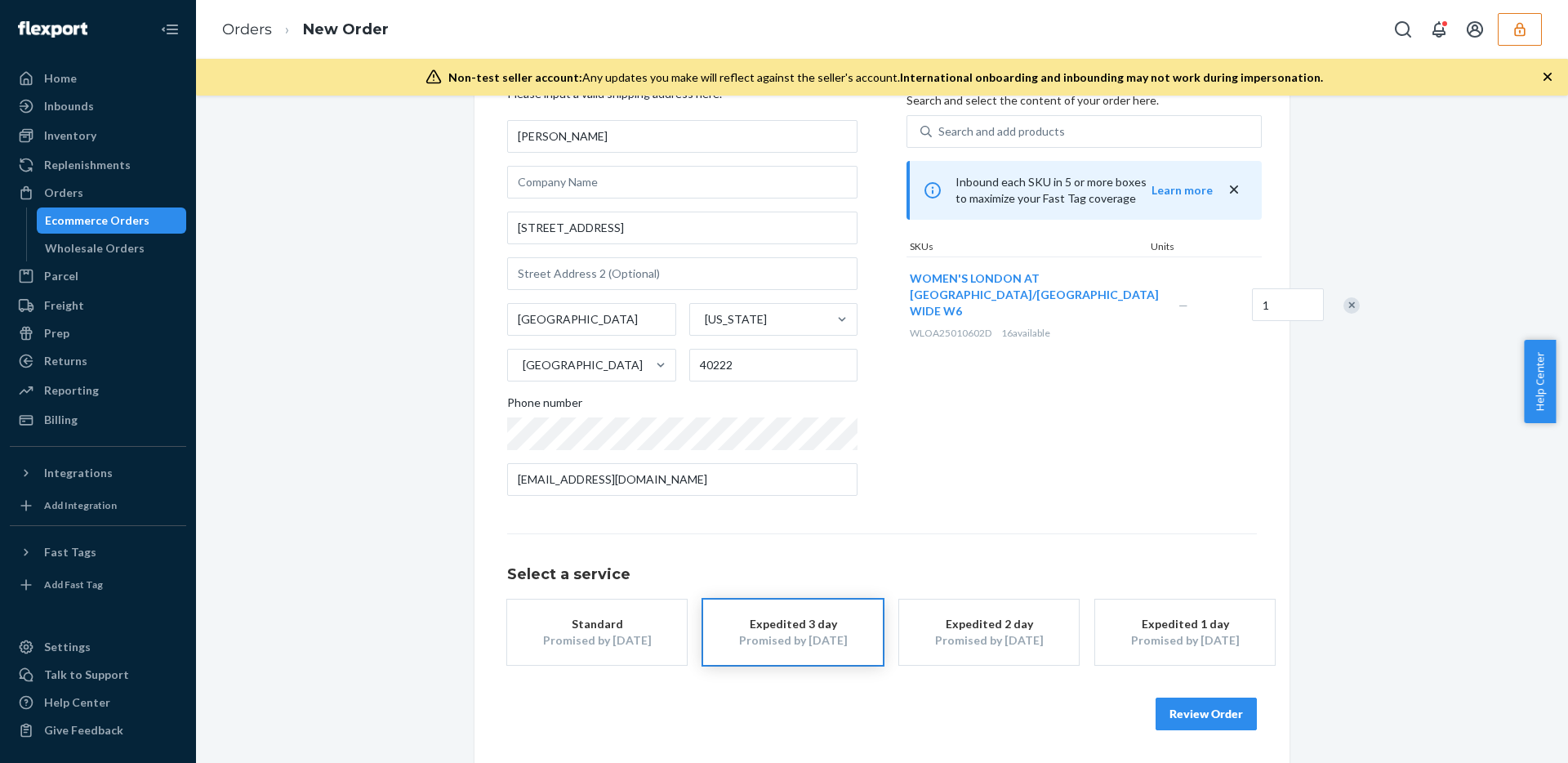
click at [617, 630] on div "Standard" at bounding box center [598, 624] width 131 height 17
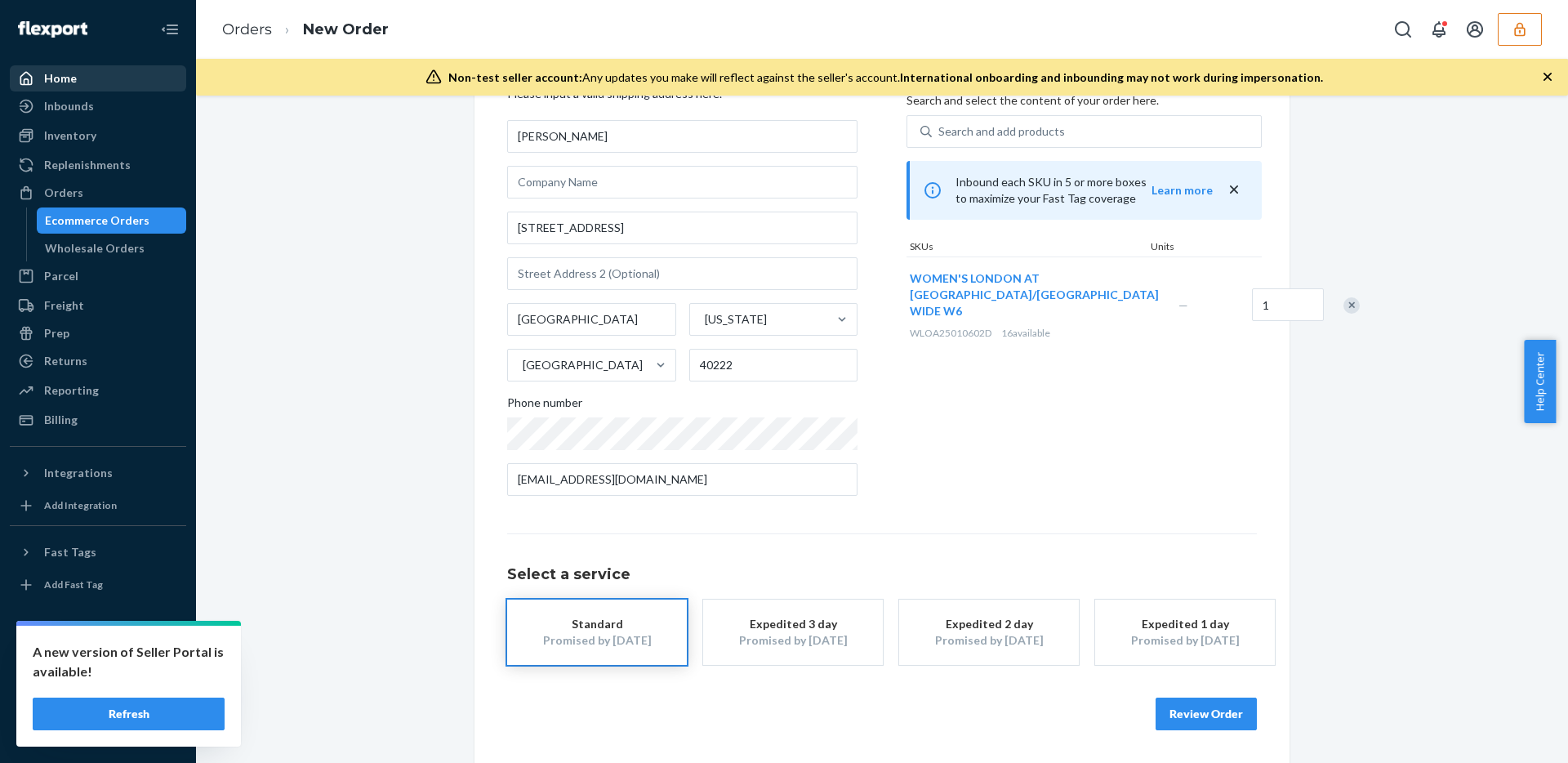
click at [41, 70] on div at bounding box center [30, 78] width 26 height 17
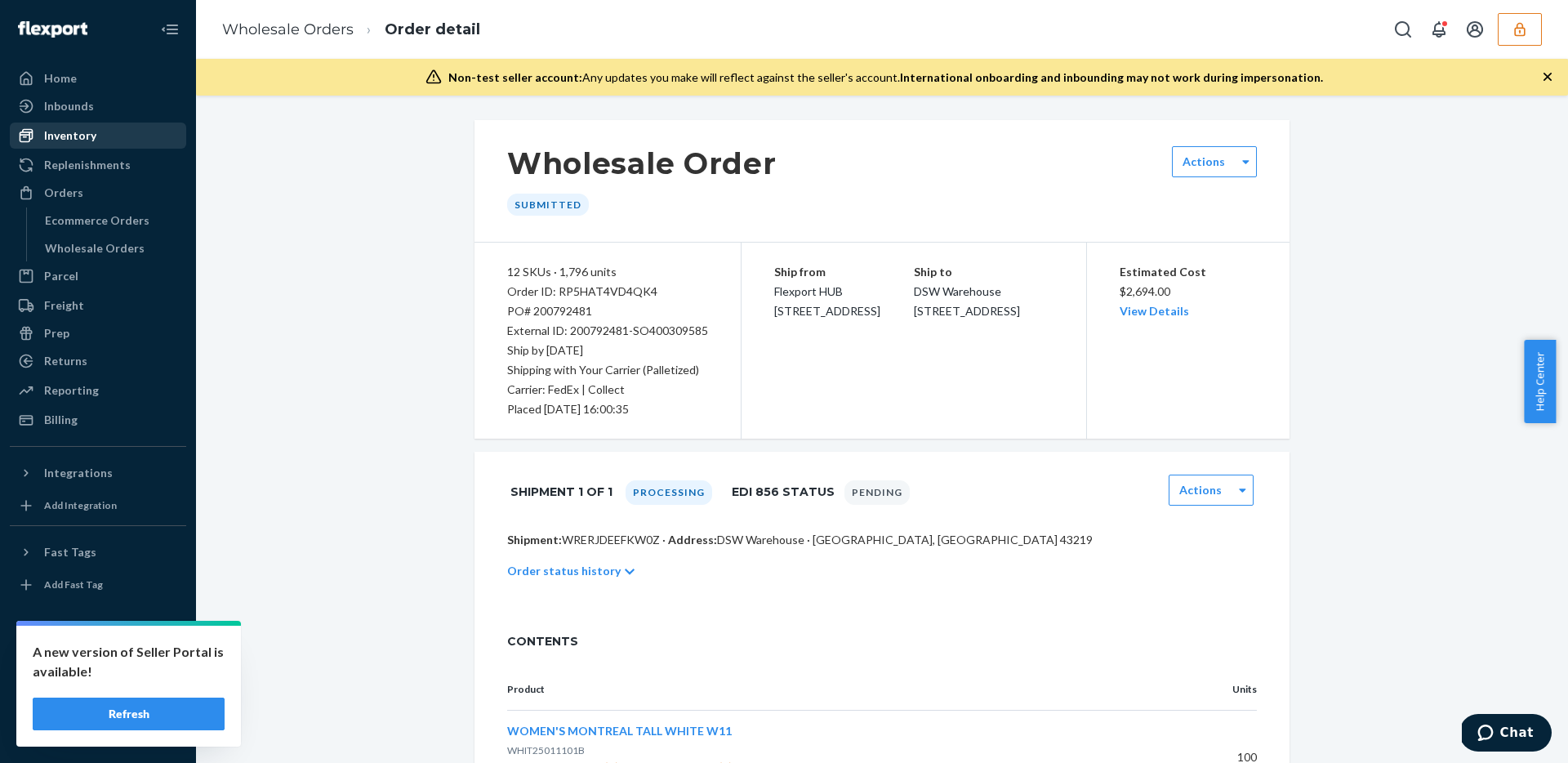
click at [97, 143] on div "Inventory" at bounding box center [98, 135] width 173 height 22
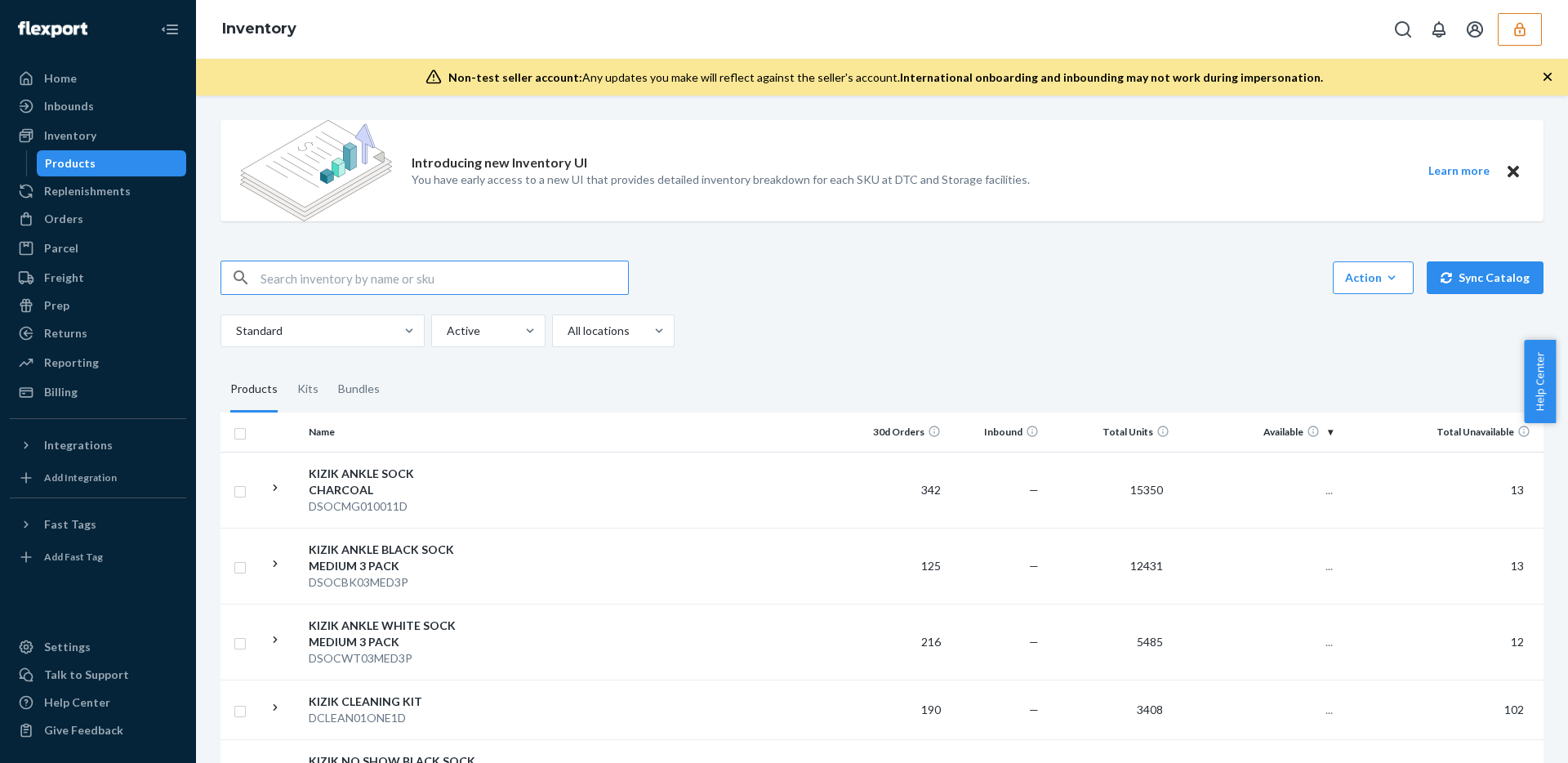
click at [362, 268] on input "text" at bounding box center [444, 277] width 367 height 32
type input "WLOA25010602D"
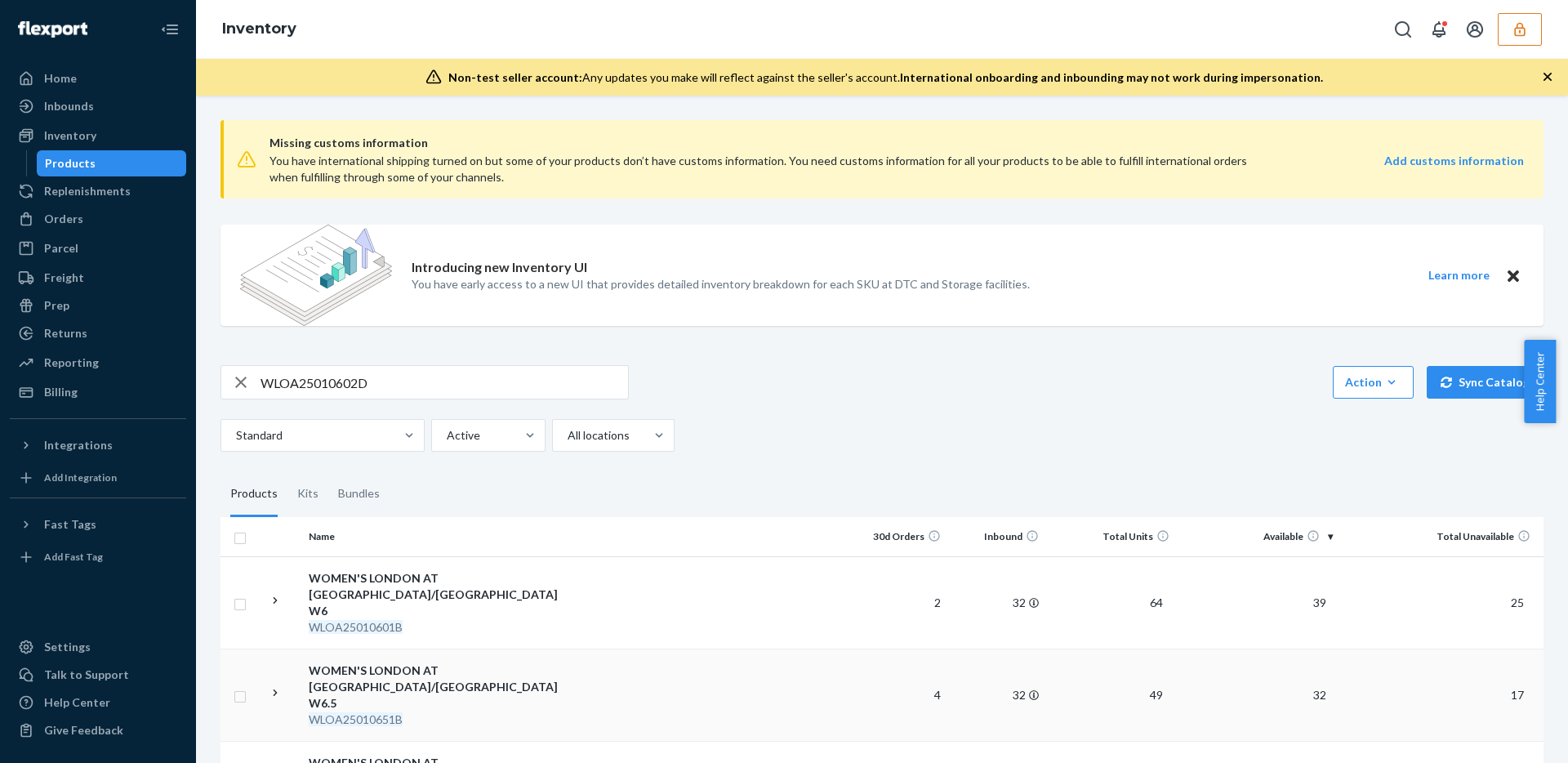
scroll to position [247, 0]
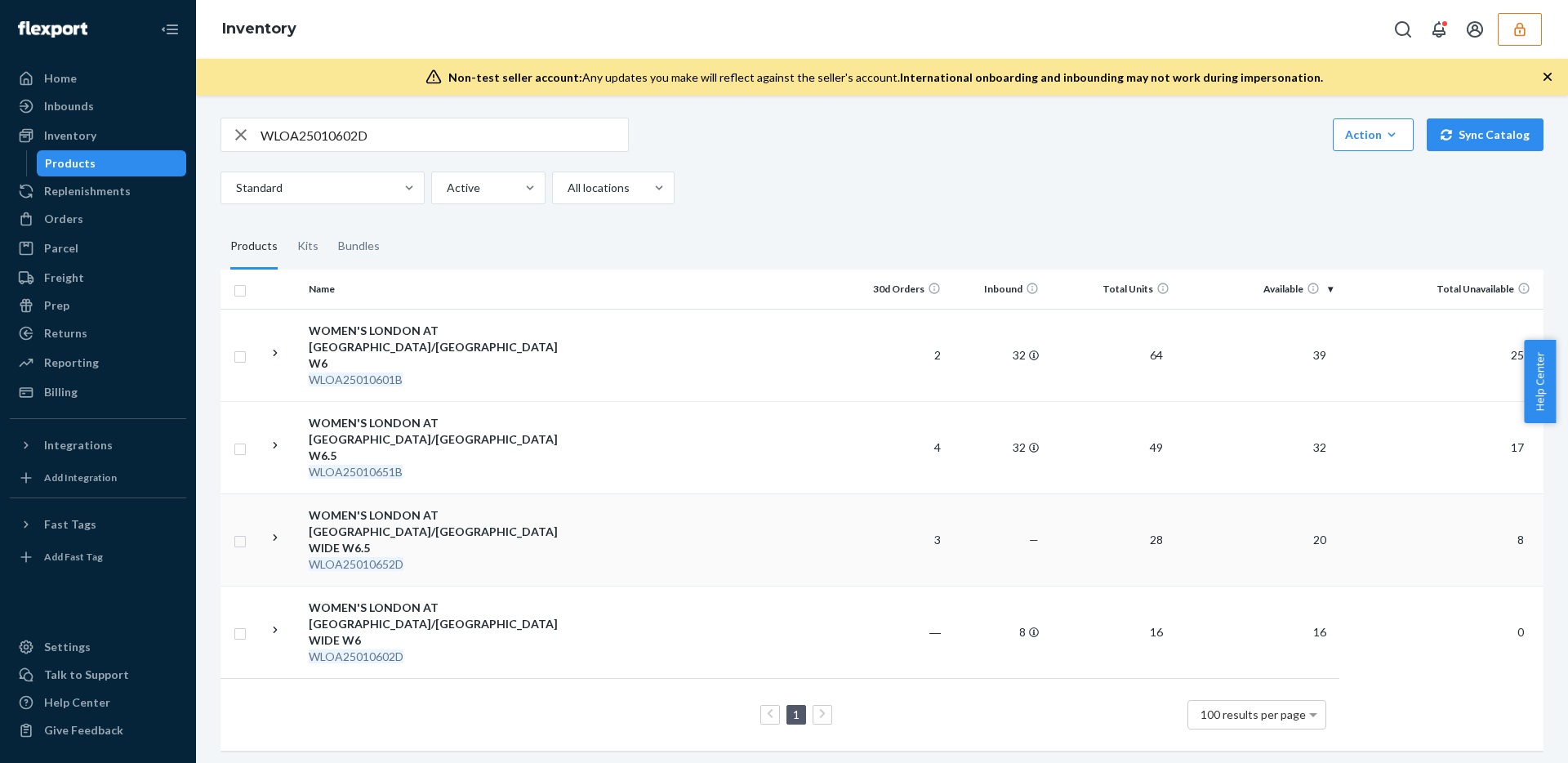
click at [538, 528] on td at bounding box center [668, 539] width 363 height 93
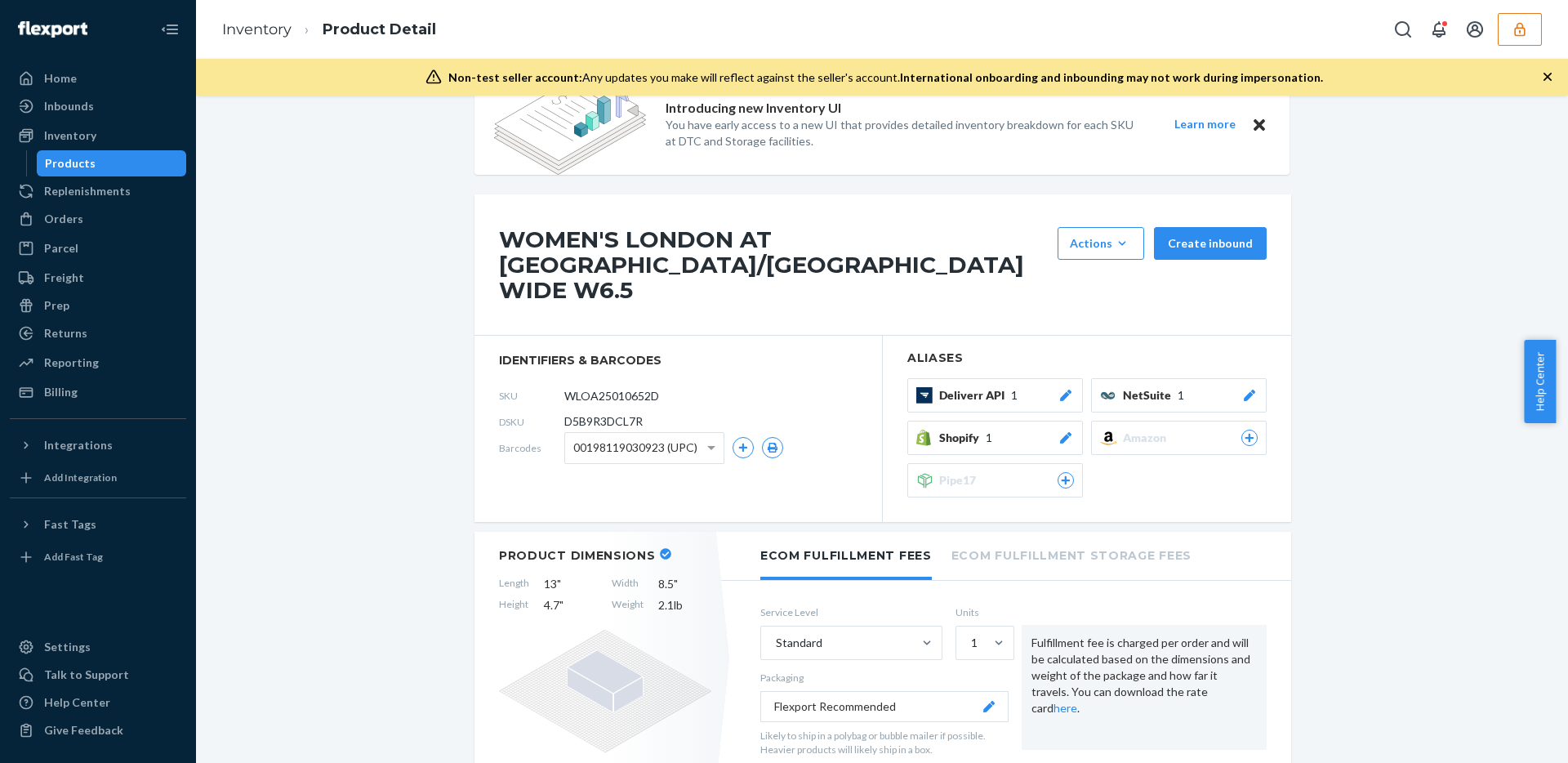
scroll to position [72, 0]
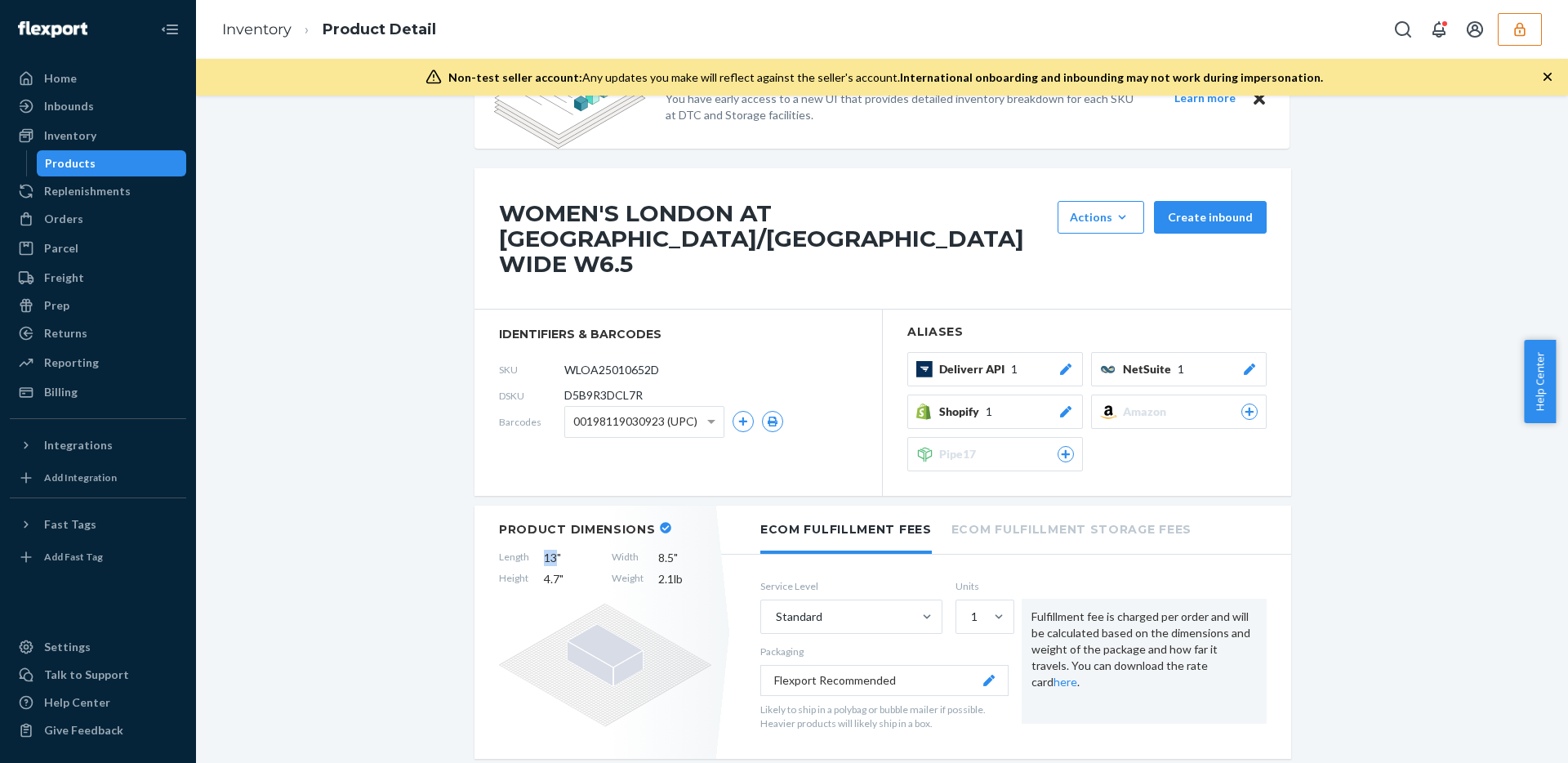
drag, startPoint x: 549, startPoint y: 532, endPoint x: 540, endPoint y: 531, distance: 9.1
click at [544, 550] on span "13 "" at bounding box center [570, 558] width 53 height 17
drag, startPoint x: 557, startPoint y: 532, endPoint x: 540, endPoint y: 531, distance: 17.0
click at [544, 550] on span "13 "" at bounding box center [570, 558] width 53 height 17
copy span "13 ""
